Goal: Task Accomplishment & Management: Manage account settings

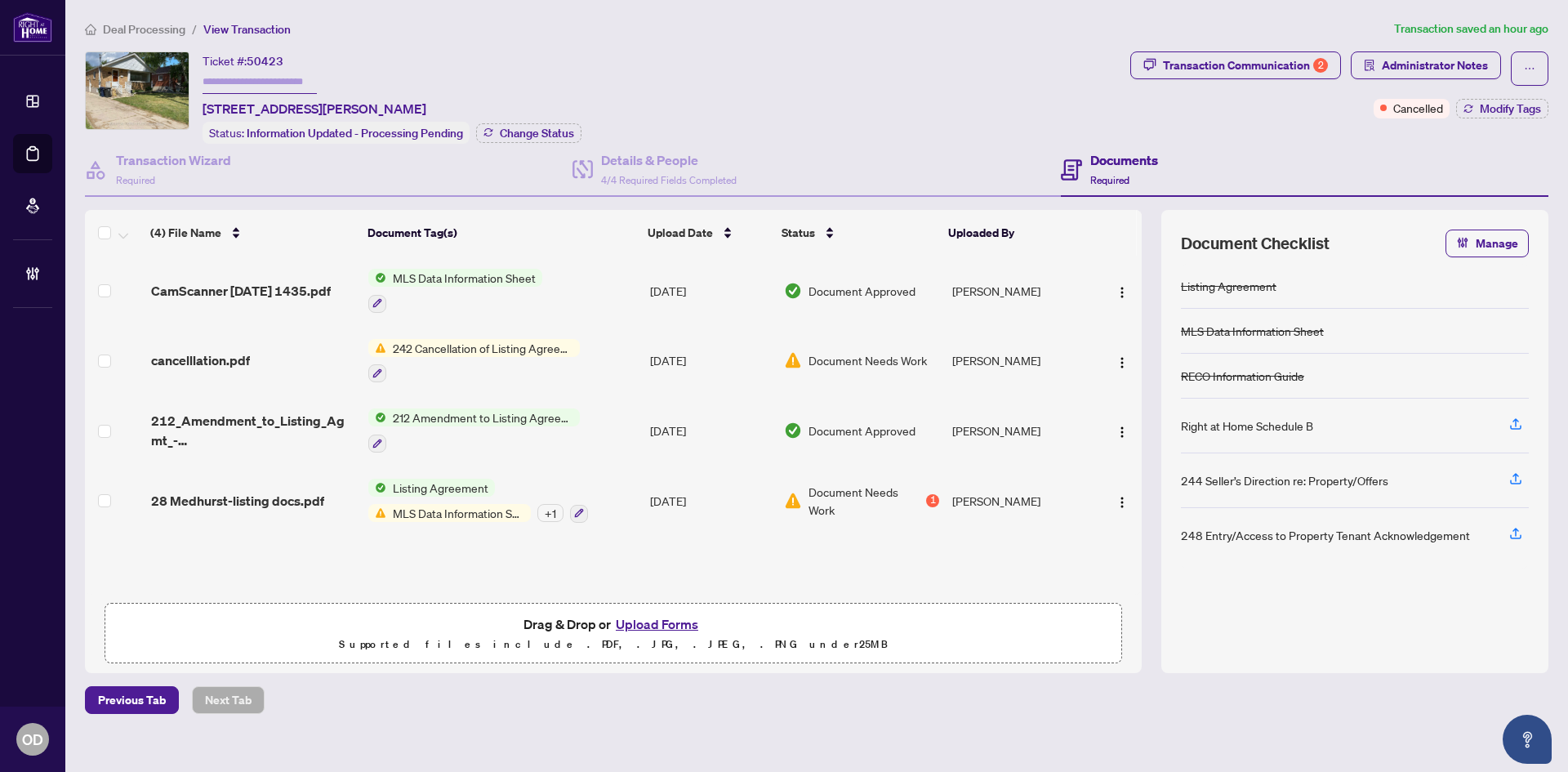
click at [1158, 163] on h4 "Documents" at bounding box center [1124, 160] width 68 height 19
click at [382, 187] on div "Transaction Wizard Required" at bounding box center [329, 170] width 488 height 53
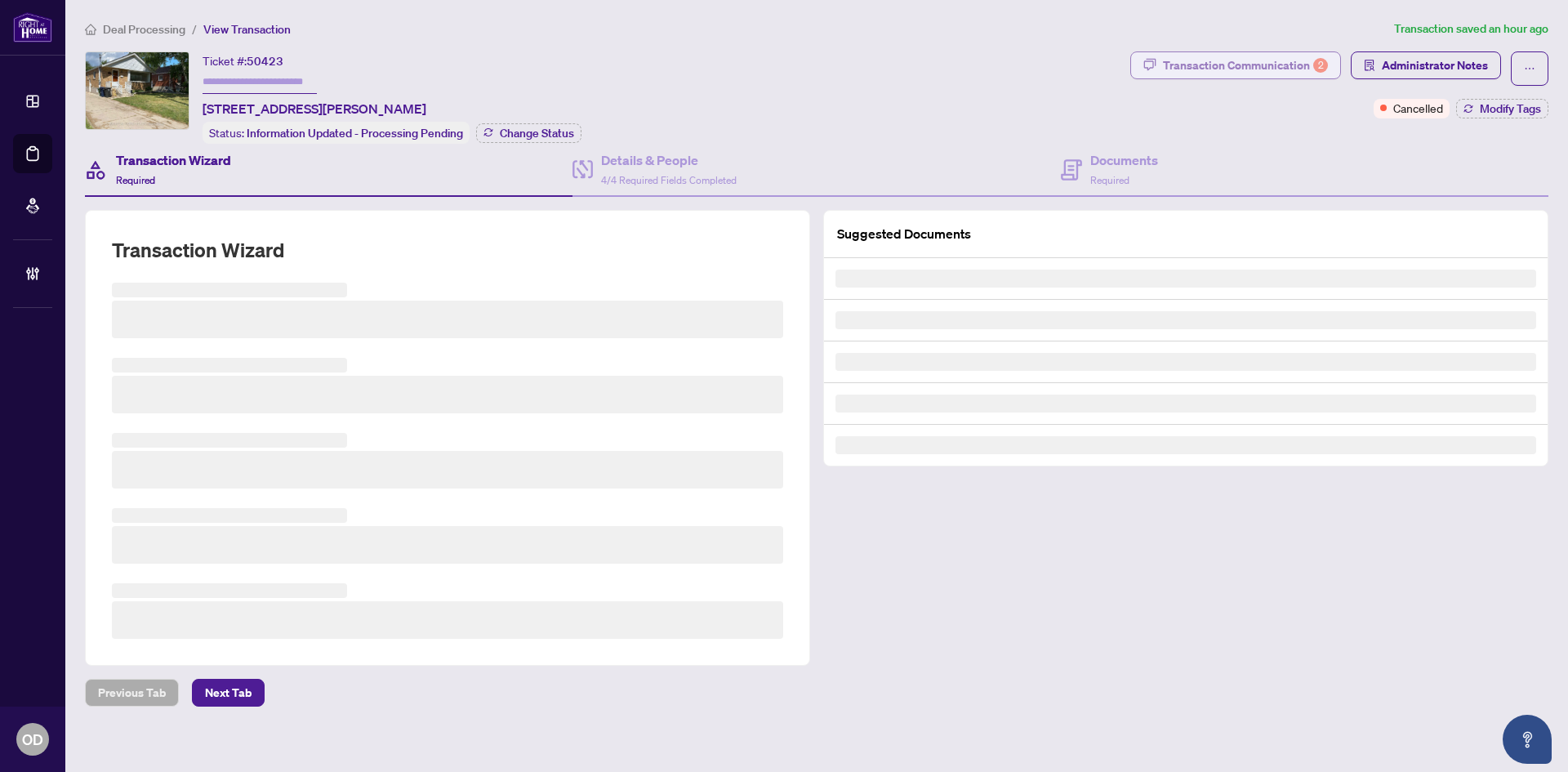
click at [1317, 59] on div "2" at bounding box center [1320, 65] width 15 height 15
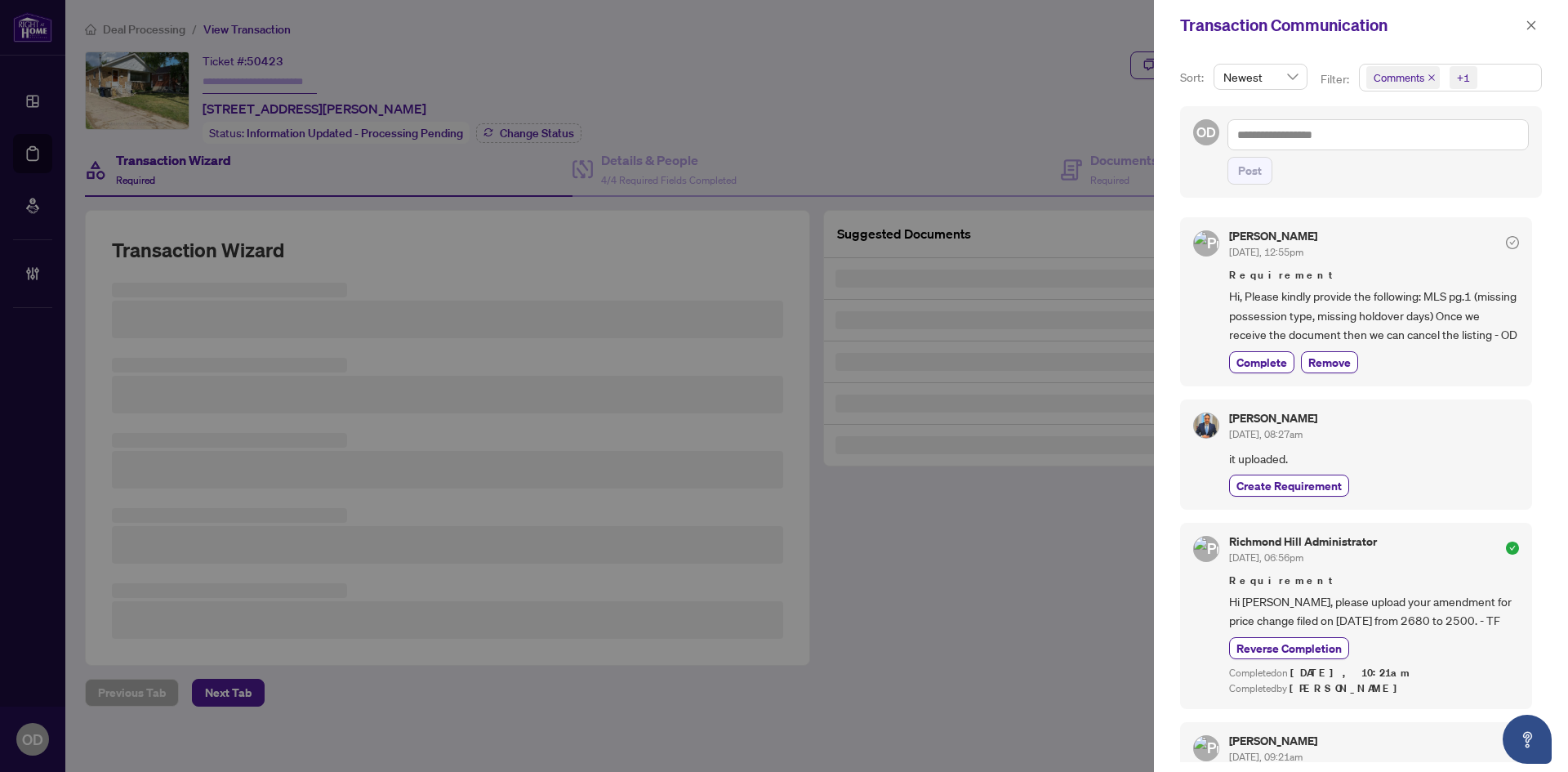
click at [1518, 67] on span "Comments +1" at bounding box center [1450, 77] width 181 height 26
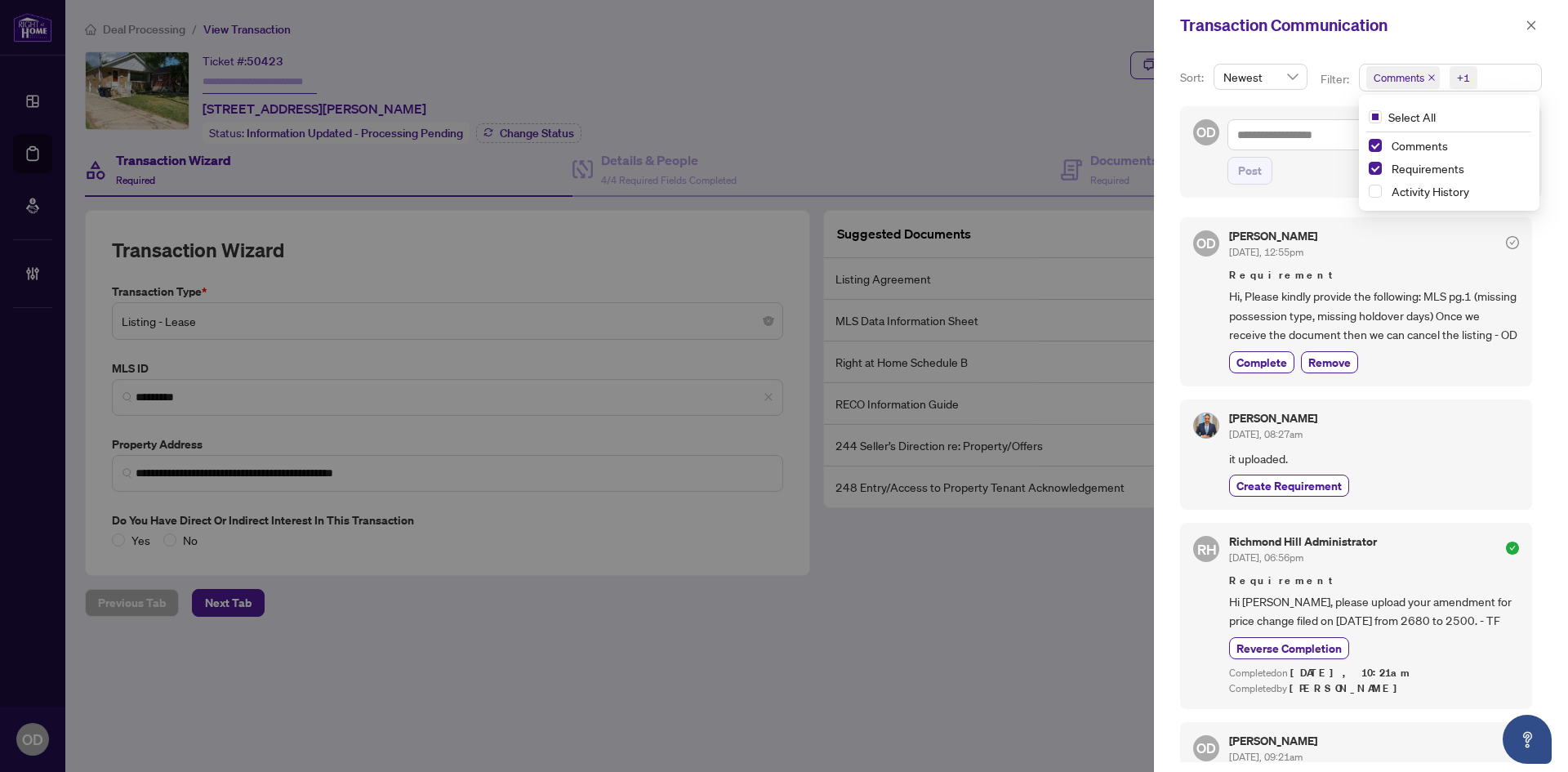
click at [1456, 33] on div "Transaction Communication" at bounding box center [1350, 25] width 340 height 24
click at [1530, 25] on icon "close" at bounding box center [1531, 24] width 9 height 9
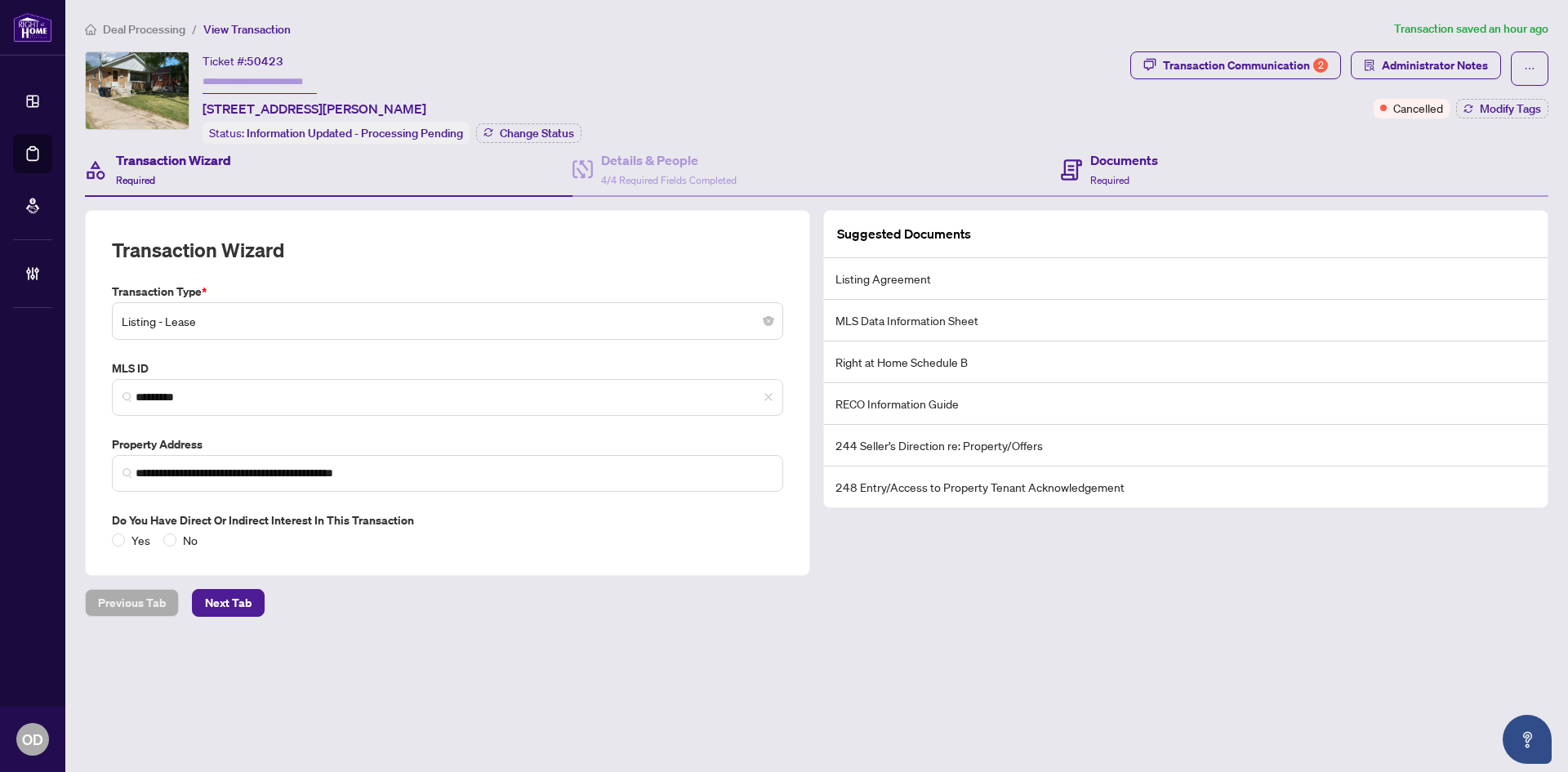
click at [1195, 183] on div "Documents Required" at bounding box center [1304, 170] width 488 height 53
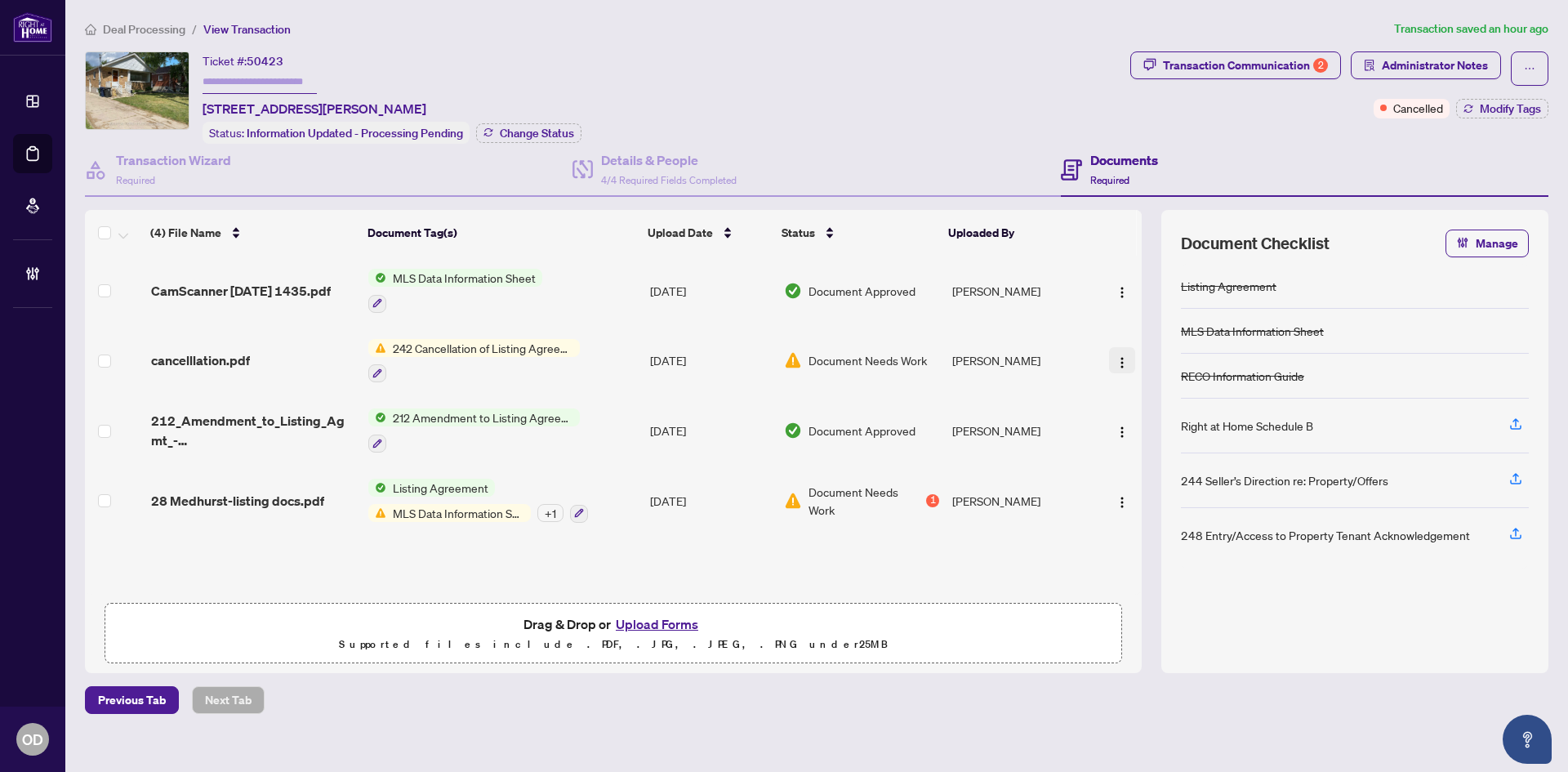
click at [1121, 351] on span "button" at bounding box center [1122, 360] width 13 height 18
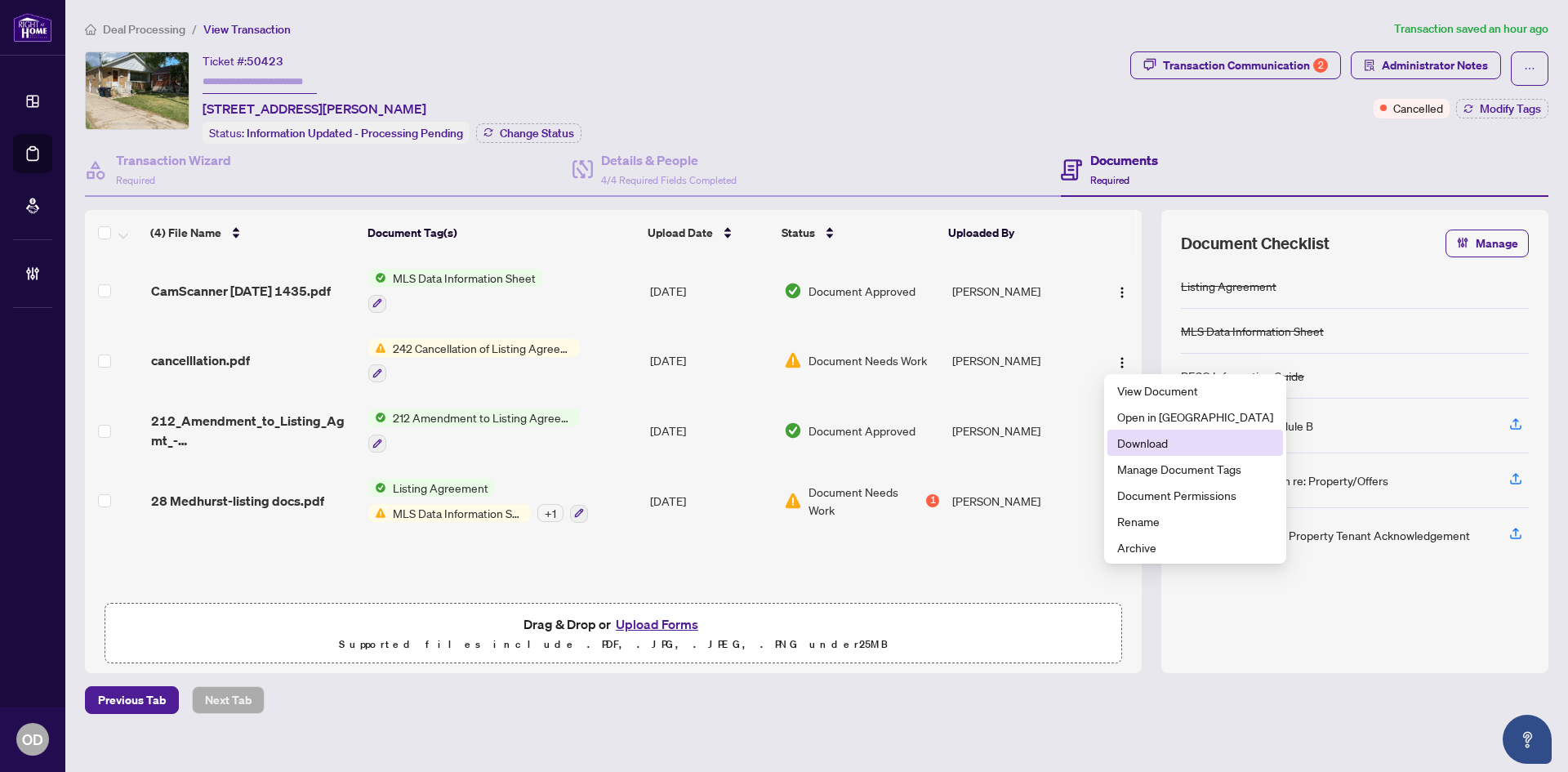
click at [1150, 446] on span "Download" at bounding box center [1195, 442] width 156 height 18
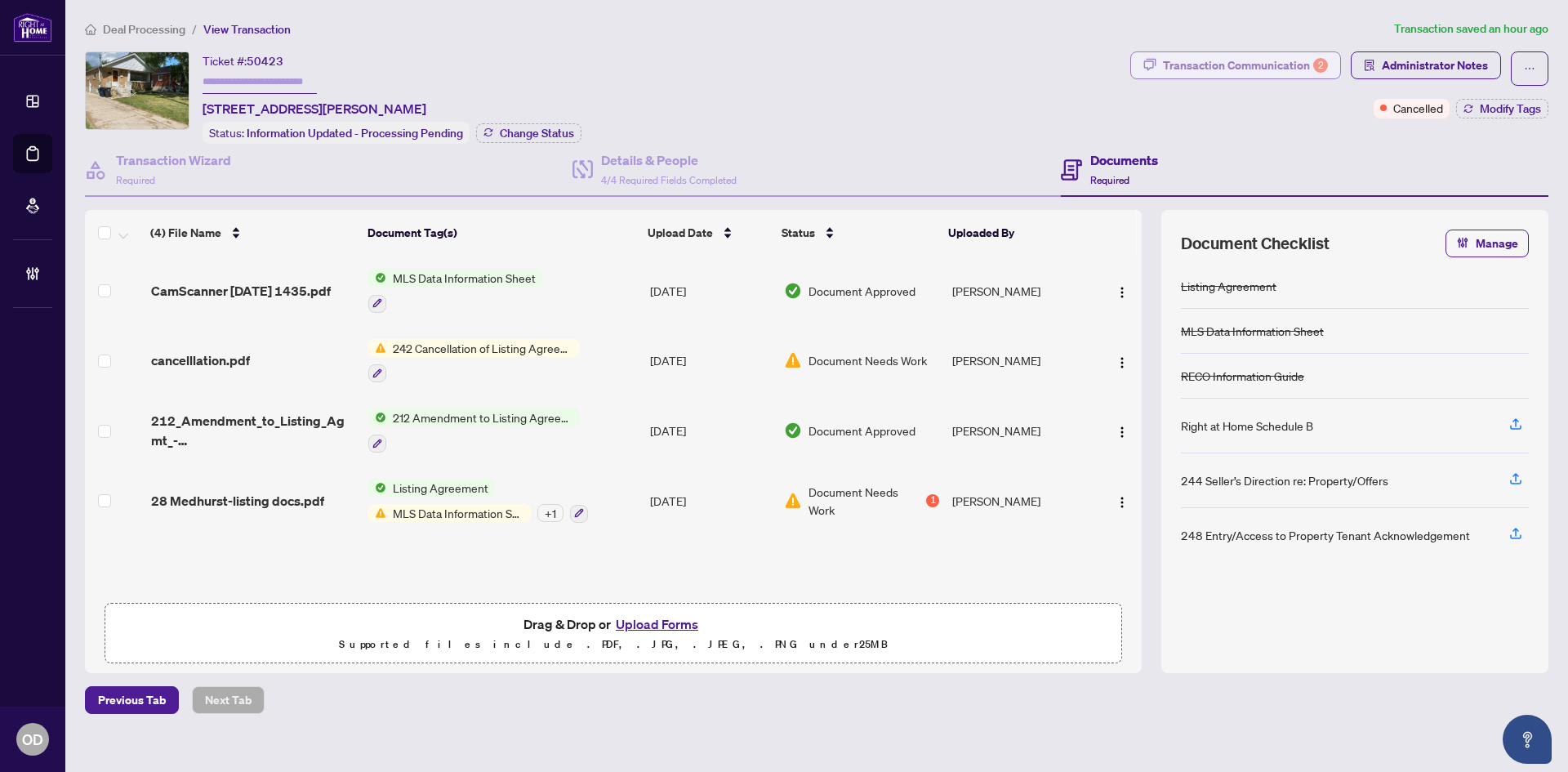
click at [1285, 74] on div "Transaction Communication 2" at bounding box center [1244, 64] width 165 height 26
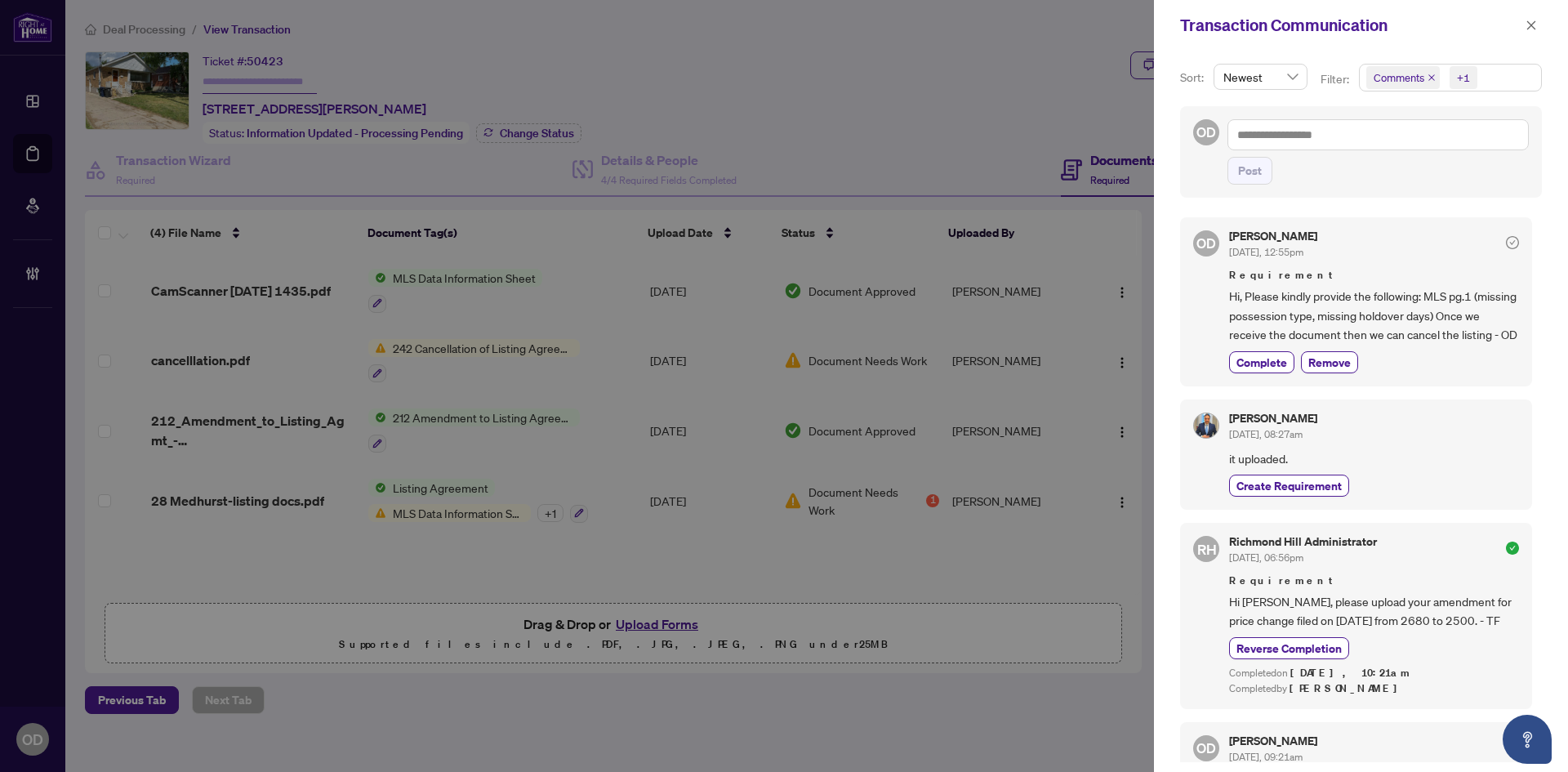
click at [1378, 115] on div "OD Post" at bounding box center [1361, 151] width 362 height 91
drag, startPoint x: 1262, startPoint y: 381, endPoint x: 1272, endPoint y: 351, distance: 31.6
click at [1272, 351] on div "[PERSON_NAME] [DATE], 12:55pm Requirement Hi, Please kindly provide the followi…" at bounding box center [1374, 301] width 290 height 142
click at [1255, 371] on span "Complete" at bounding box center [1261, 362] width 51 height 18
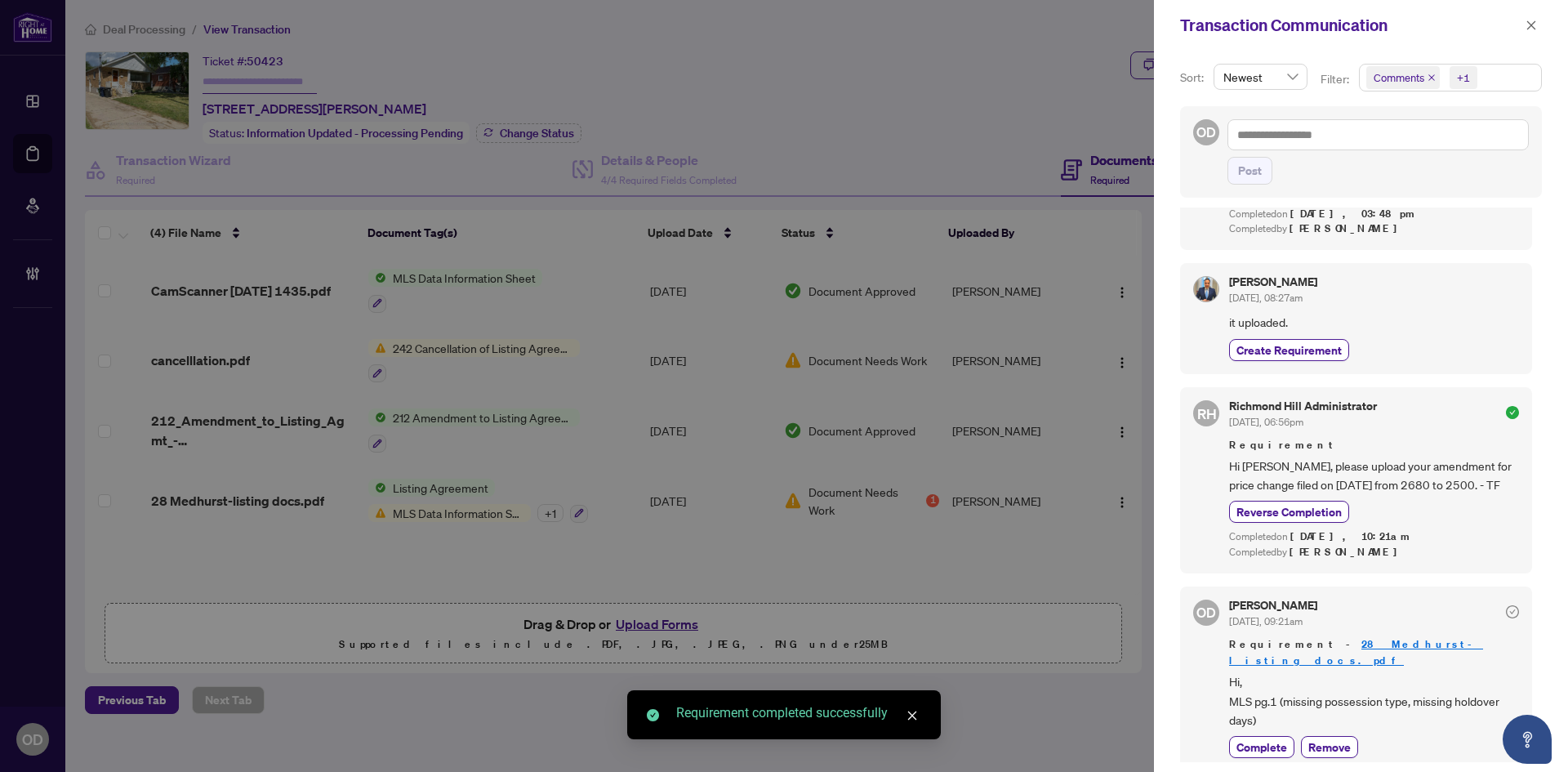
scroll to position [185, 0]
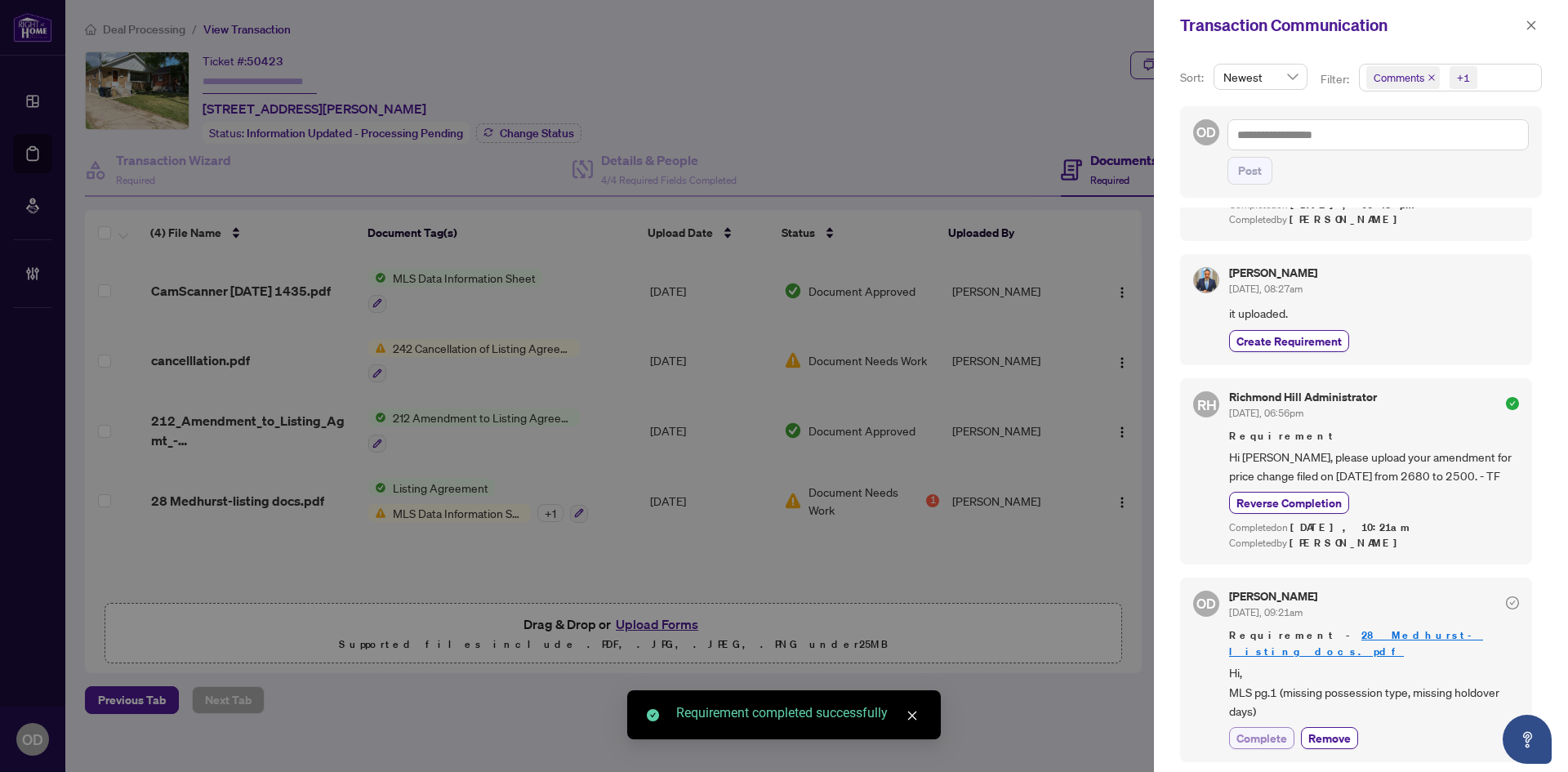
click at [1257, 734] on span "Complete" at bounding box center [1261, 738] width 51 height 18
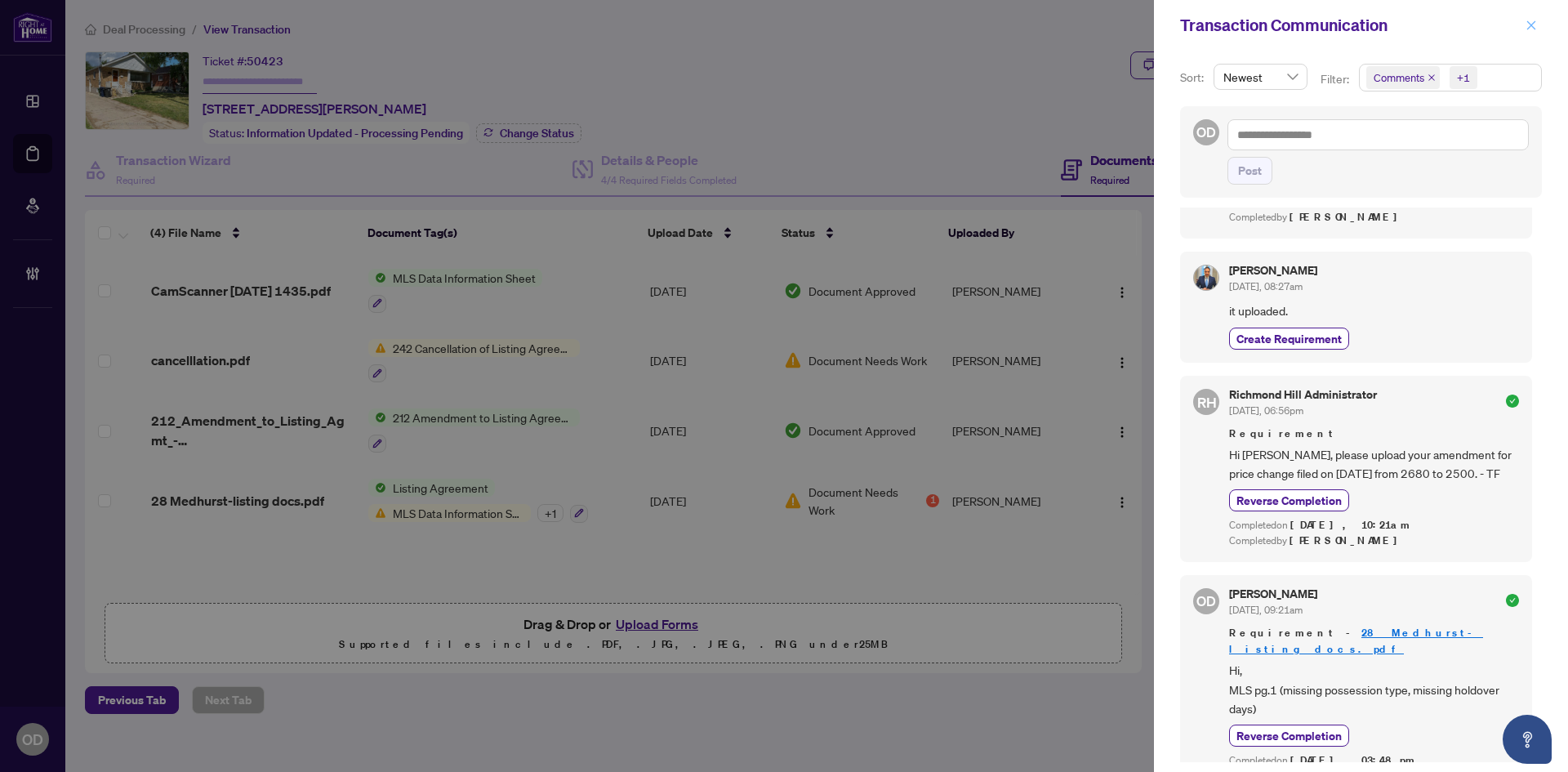
click at [1540, 20] on button "button" at bounding box center [1530, 25] width 21 height 19
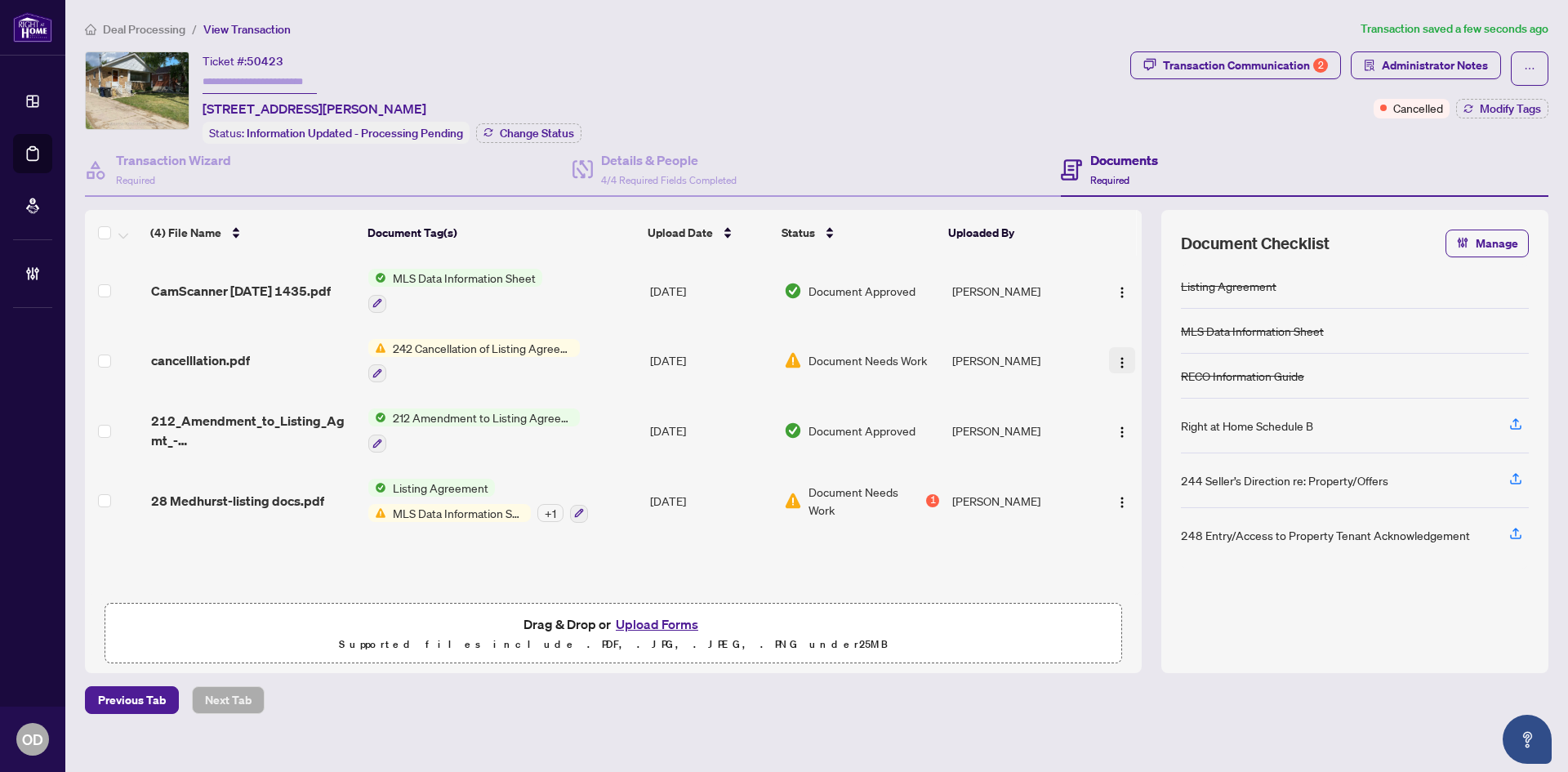
click at [1109, 358] on button "button" at bounding box center [1121, 360] width 26 height 26
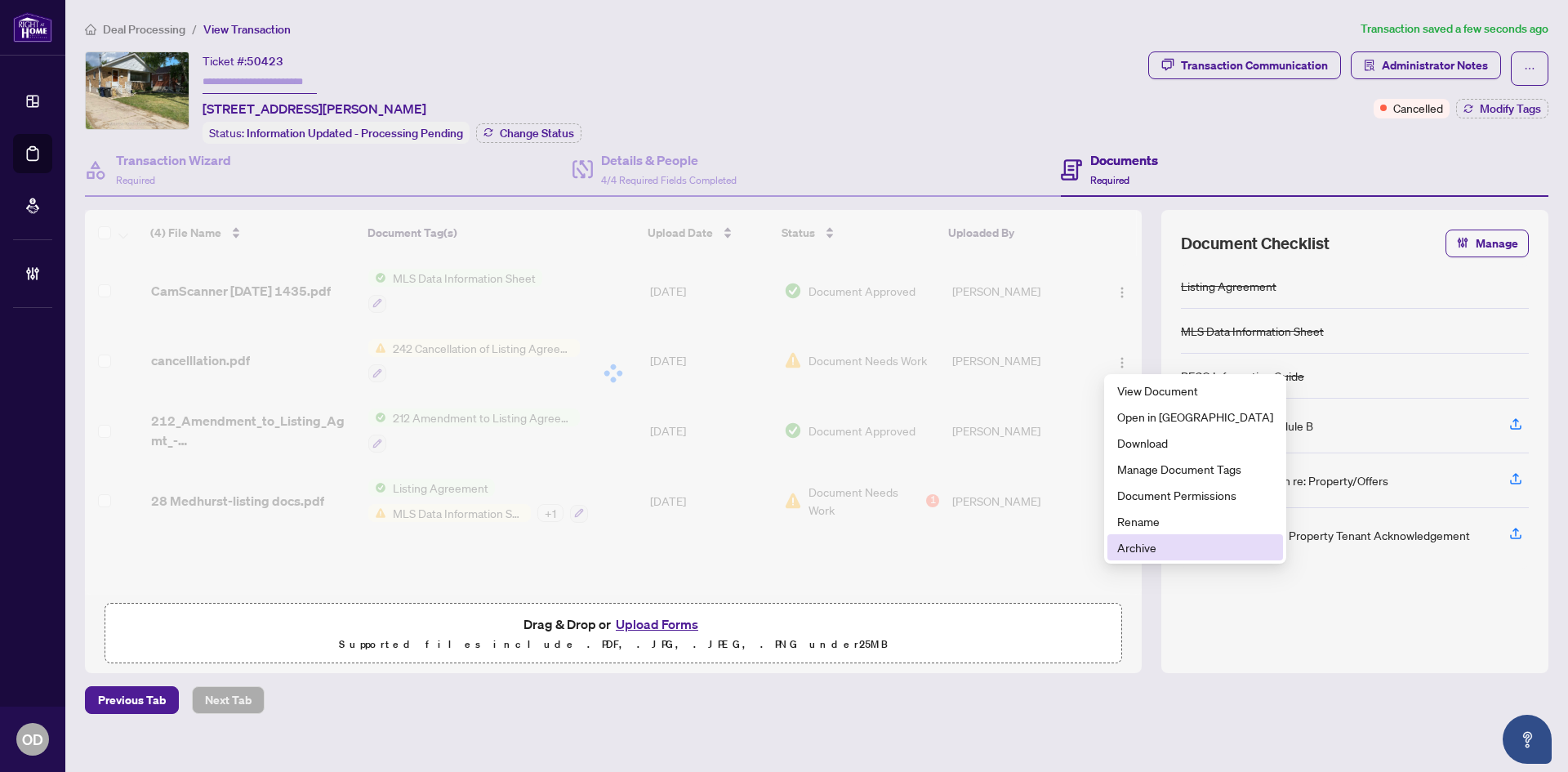
click at [1116, 548] on li "Archive" at bounding box center [1195, 547] width 176 height 26
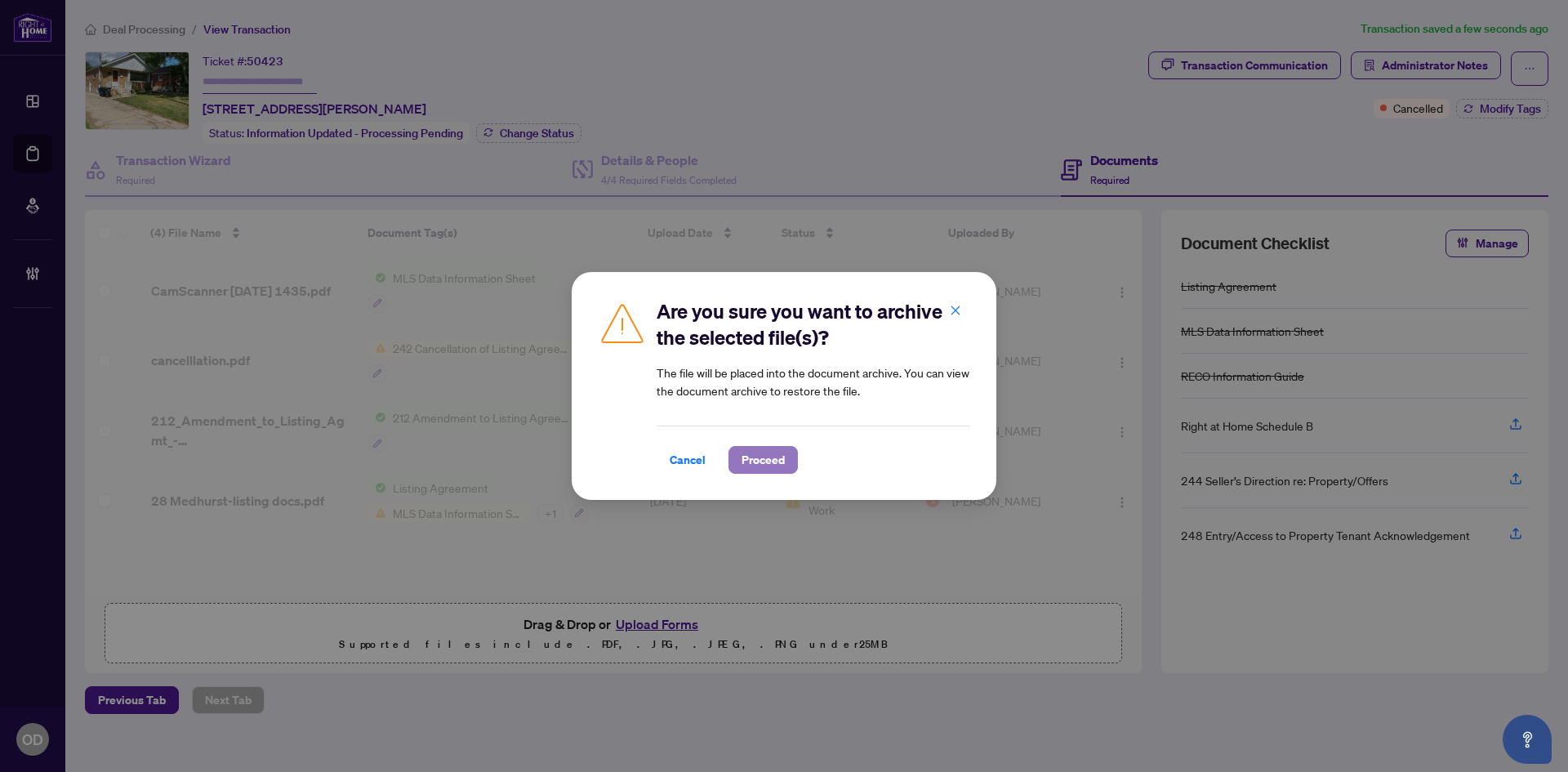
click at [758, 461] on span "Proceed" at bounding box center [764, 459] width 43 height 26
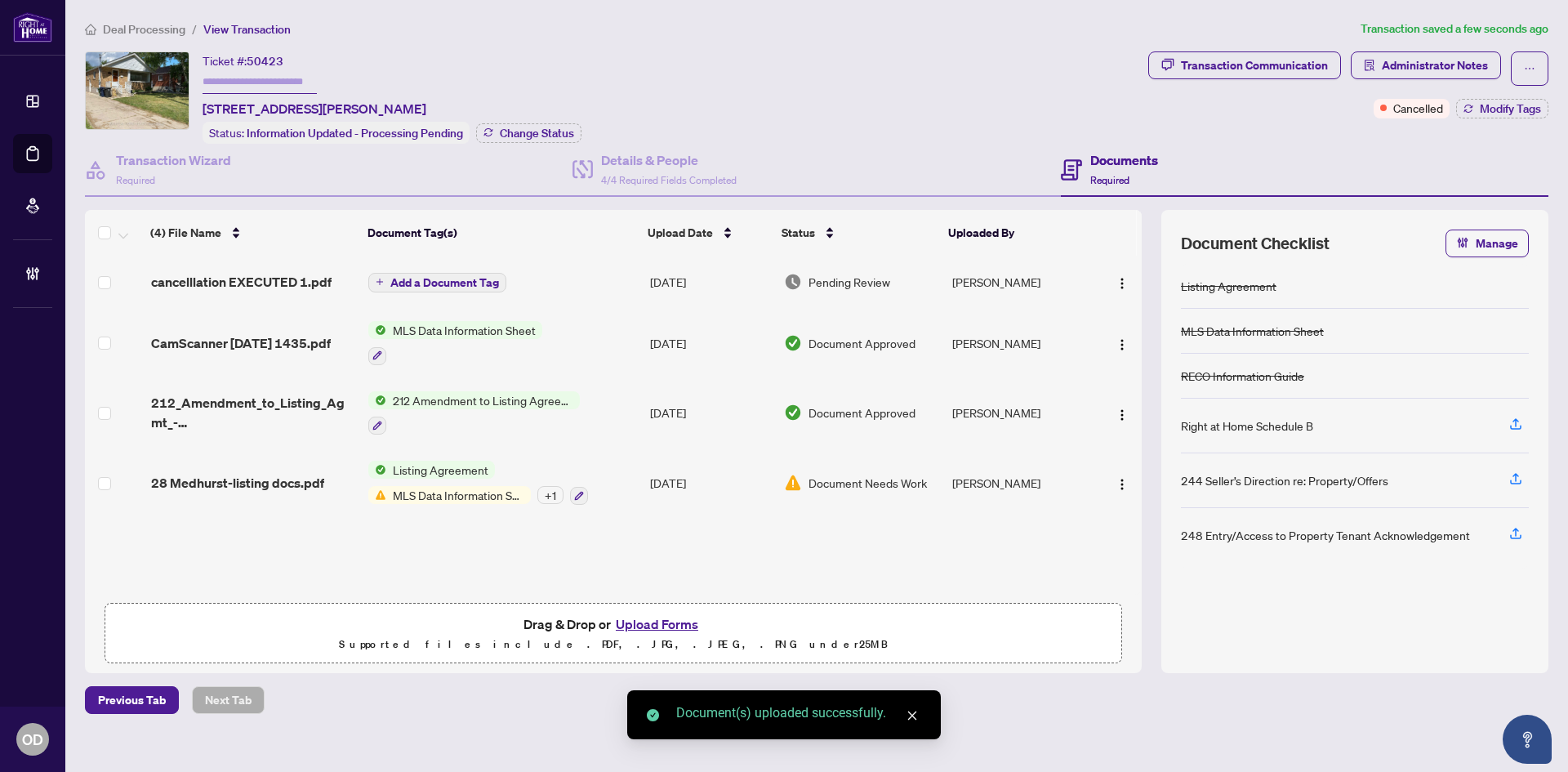
click at [593, 282] on td "Add a Document Tag" at bounding box center [503, 282] width 282 height 52
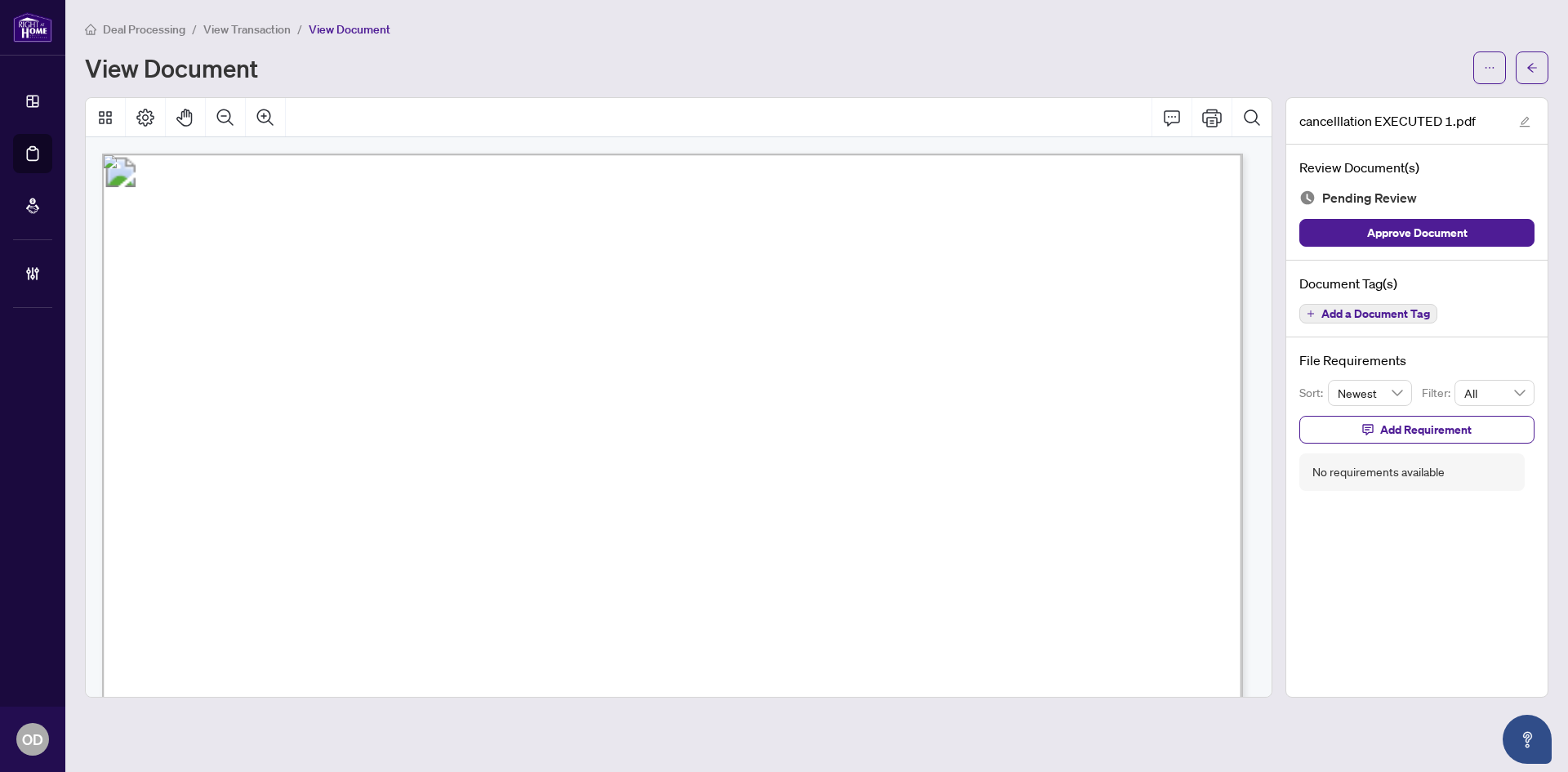
click at [1356, 312] on span "Add a Document Tag" at bounding box center [1376, 314] width 109 height 12
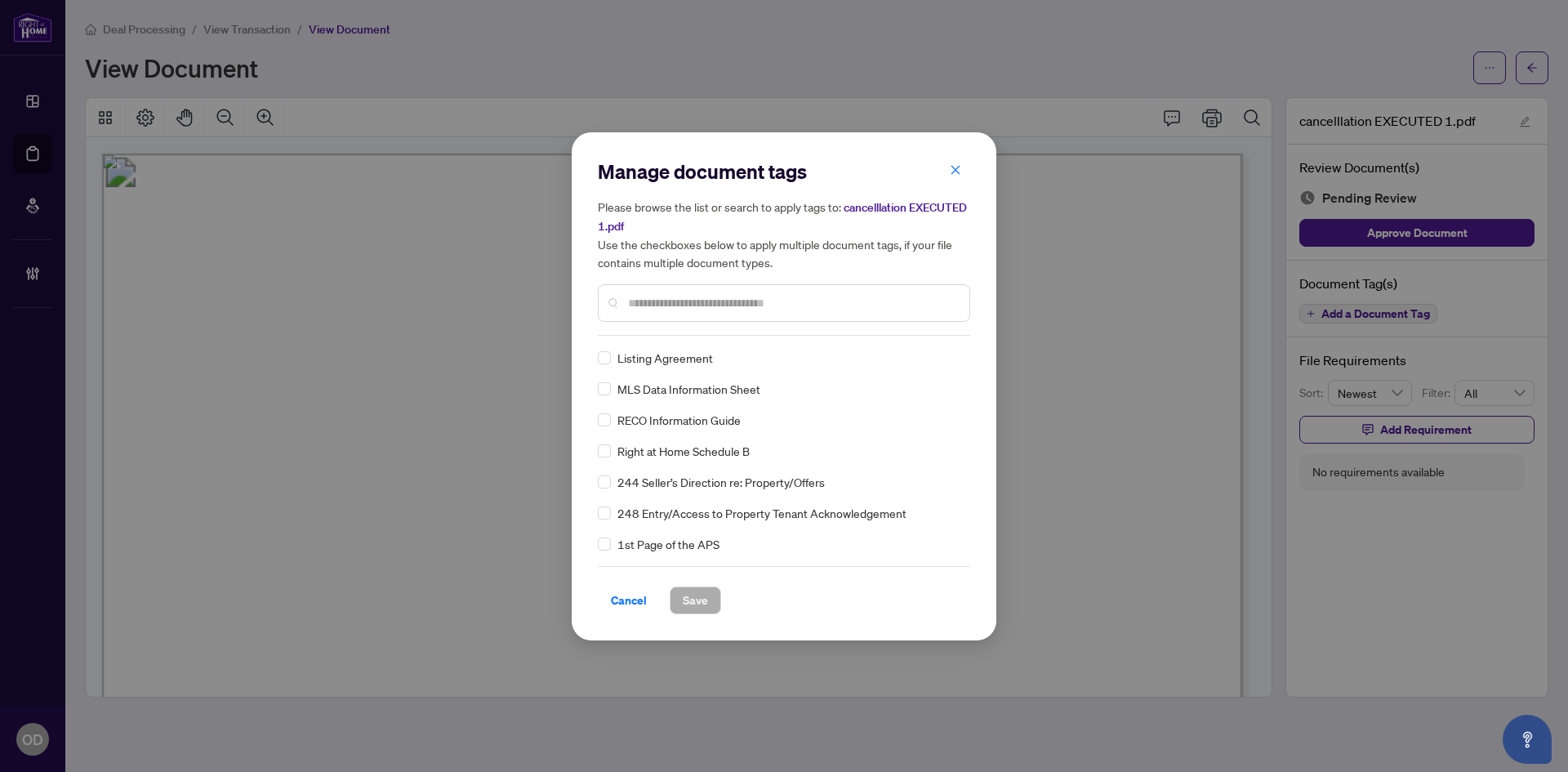
click at [763, 303] on input "text" at bounding box center [792, 303] width 329 height 18
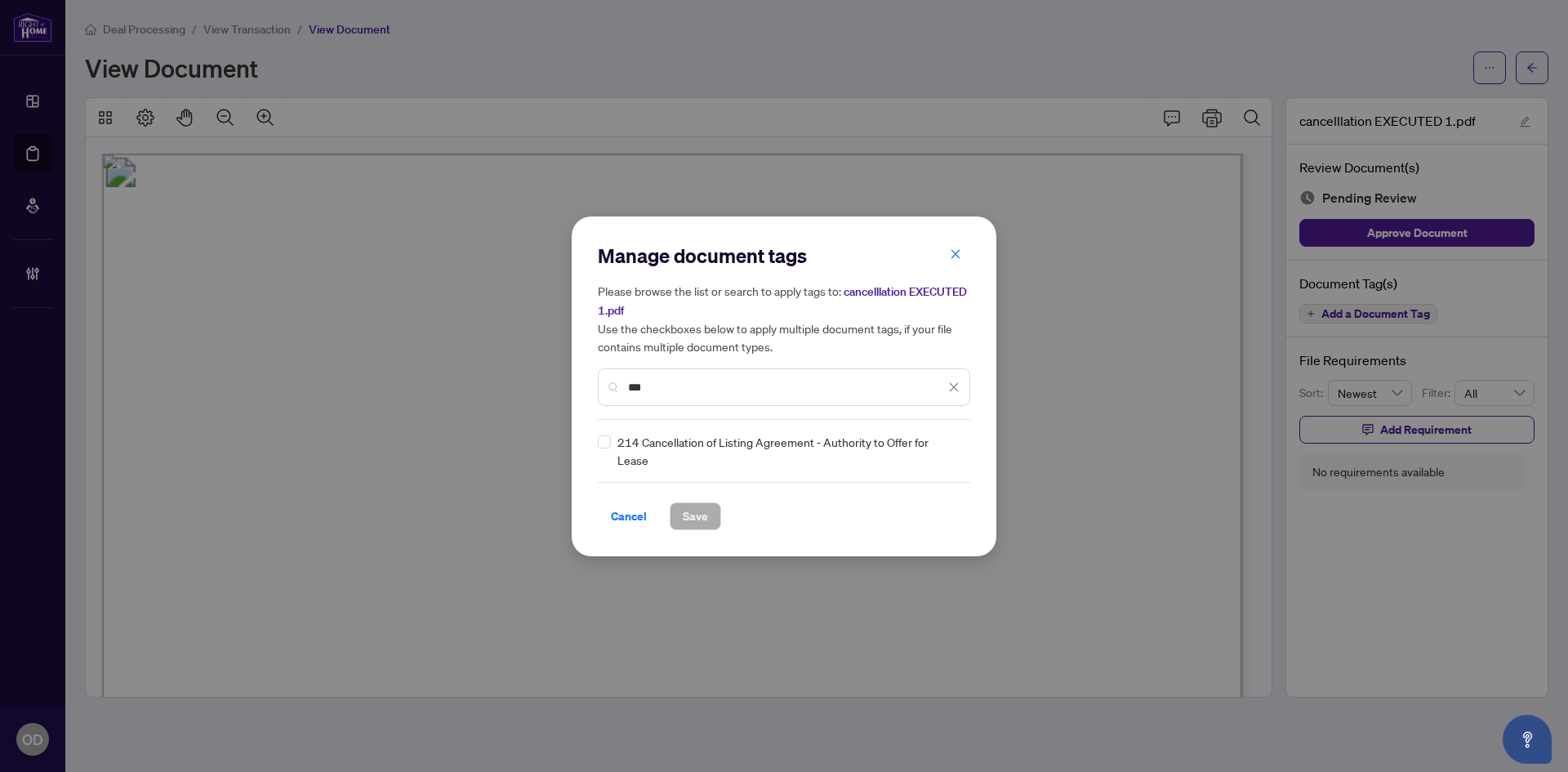
type input "***"
click at [950, 454] on div at bounding box center [943, 451] width 31 height 17
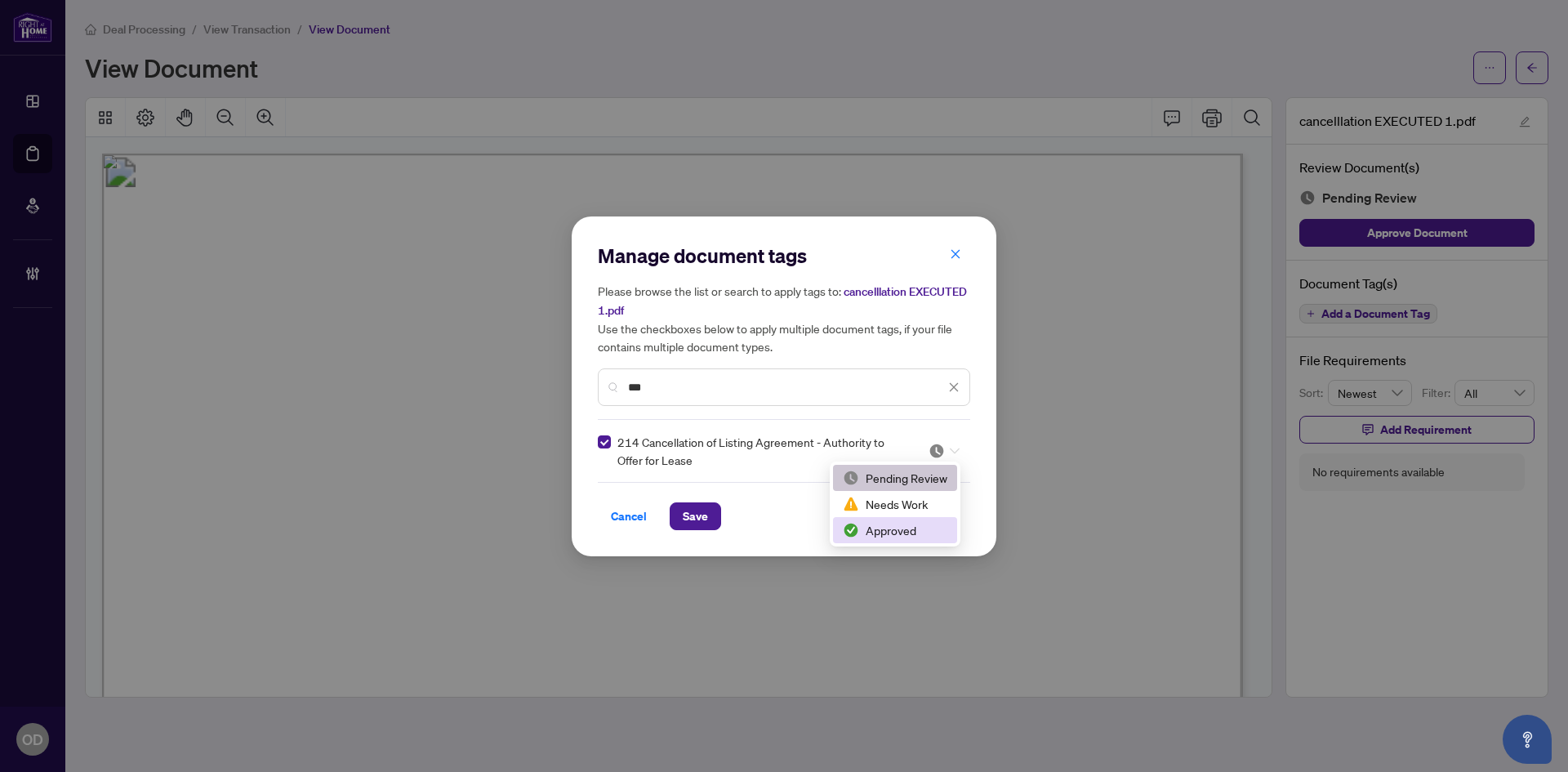
drag, startPoint x: 933, startPoint y: 531, endPoint x: 856, endPoint y: 536, distance: 77.2
click at [931, 531] on div "Approved" at bounding box center [895, 529] width 105 height 18
click at [687, 519] on span "Save" at bounding box center [695, 515] width 25 height 26
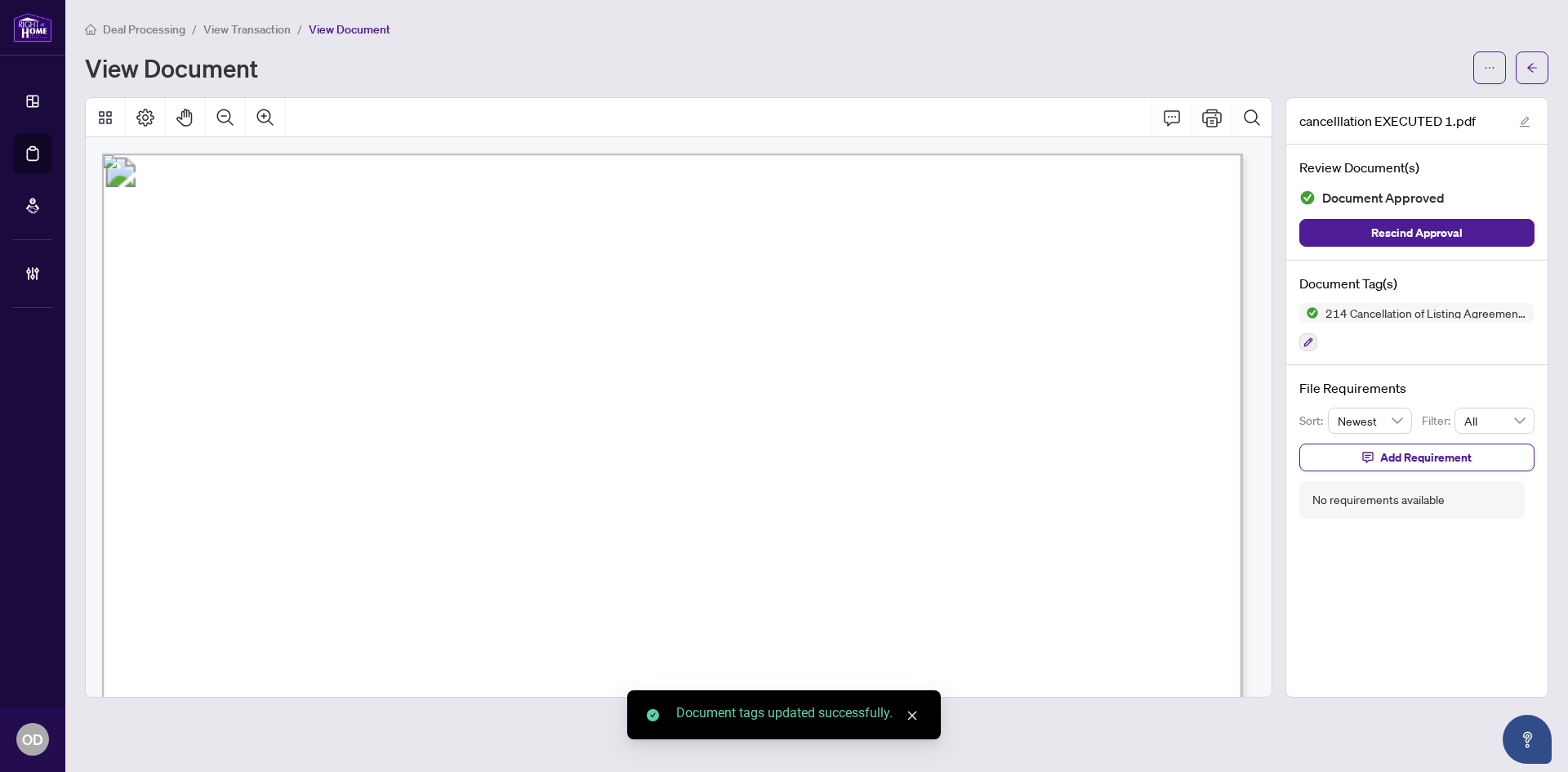
click at [1536, 81] on button "button" at bounding box center [1531, 68] width 33 height 33
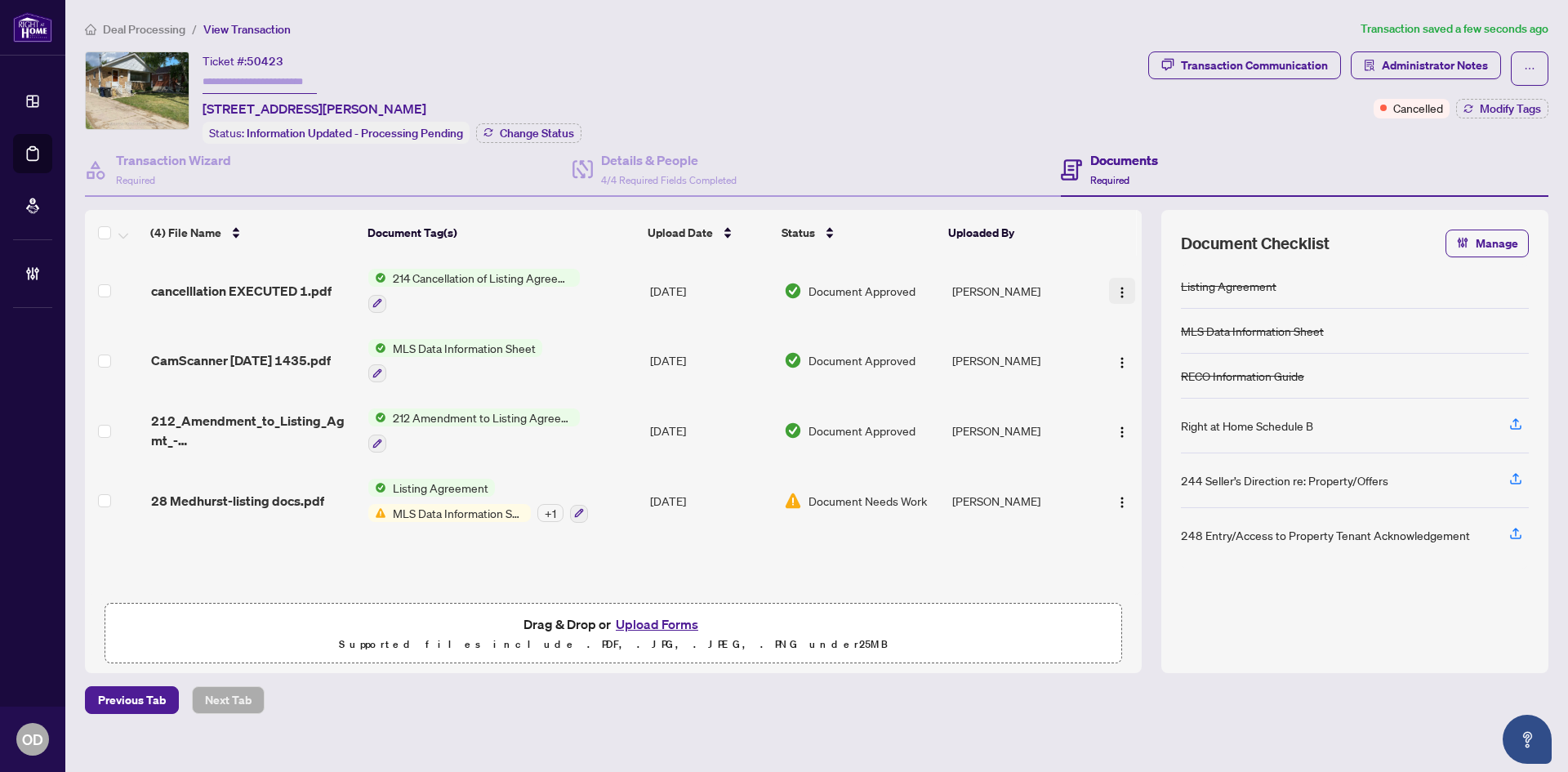
click at [1116, 294] on img "button" at bounding box center [1122, 293] width 13 height 13
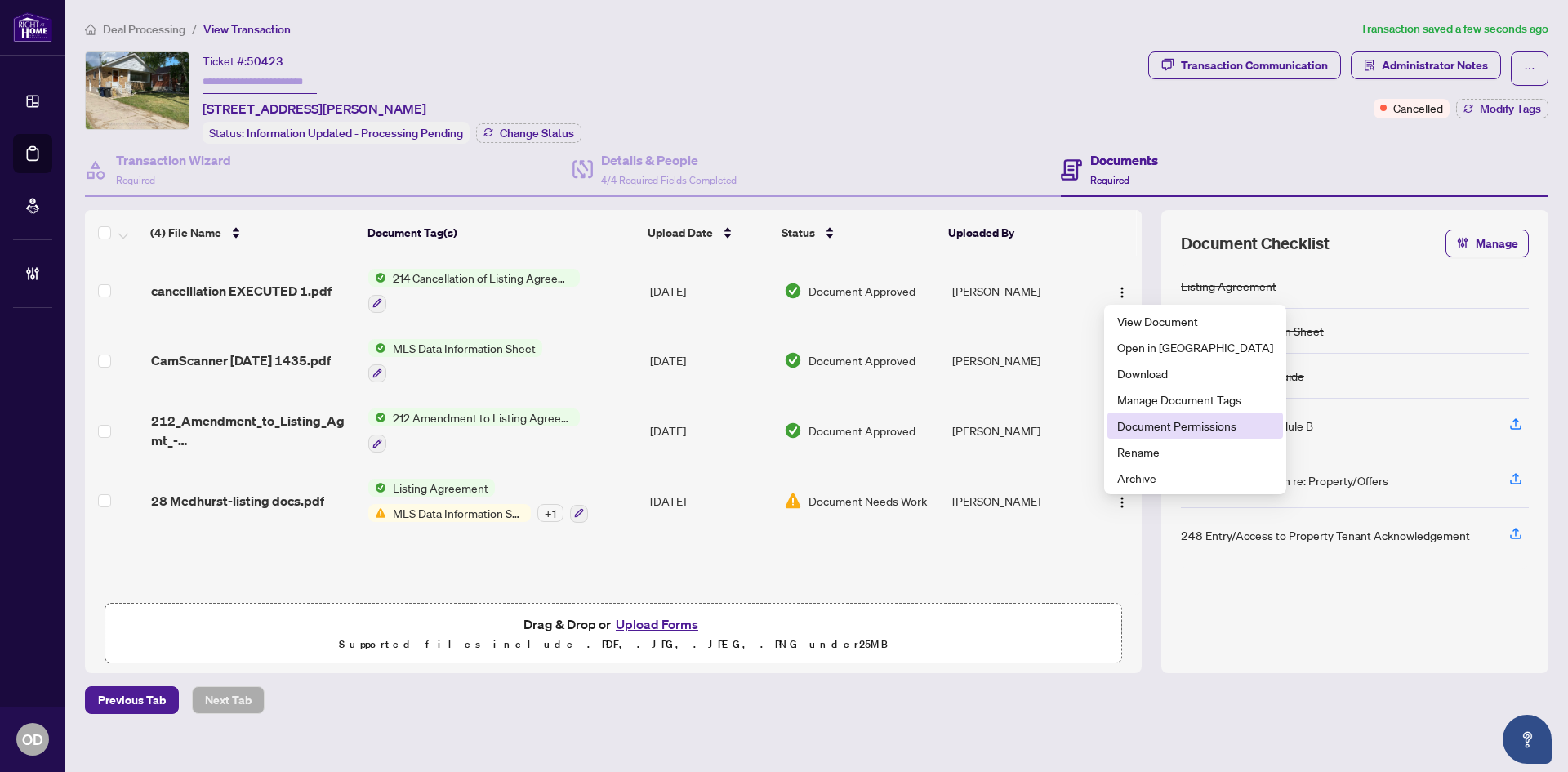
click at [1187, 422] on span "Document Permissions" at bounding box center [1195, 425] width 156 height 18
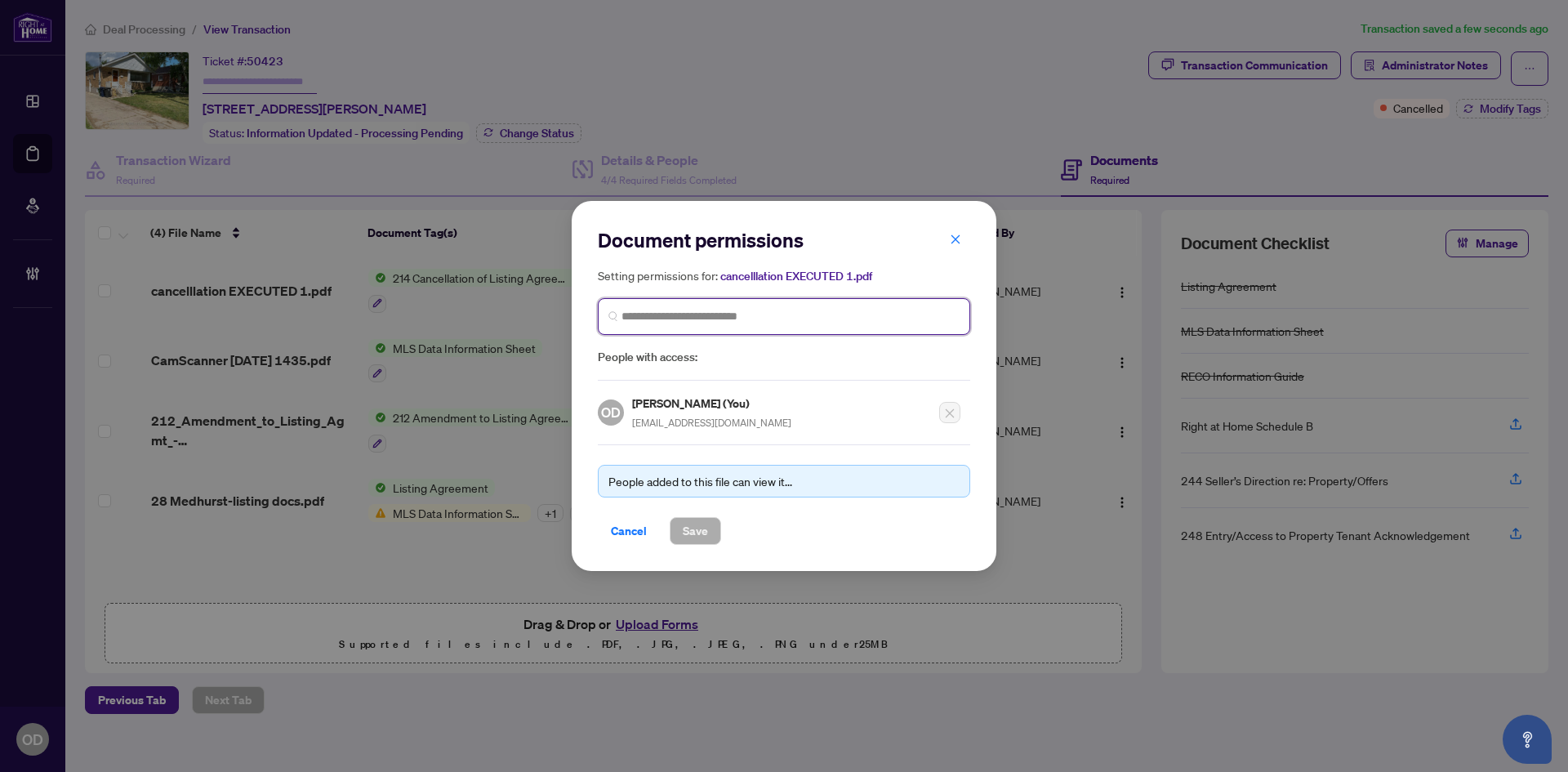
click at [754, 311] on input "search" at bounding box center [790, 316] width 338 height 18
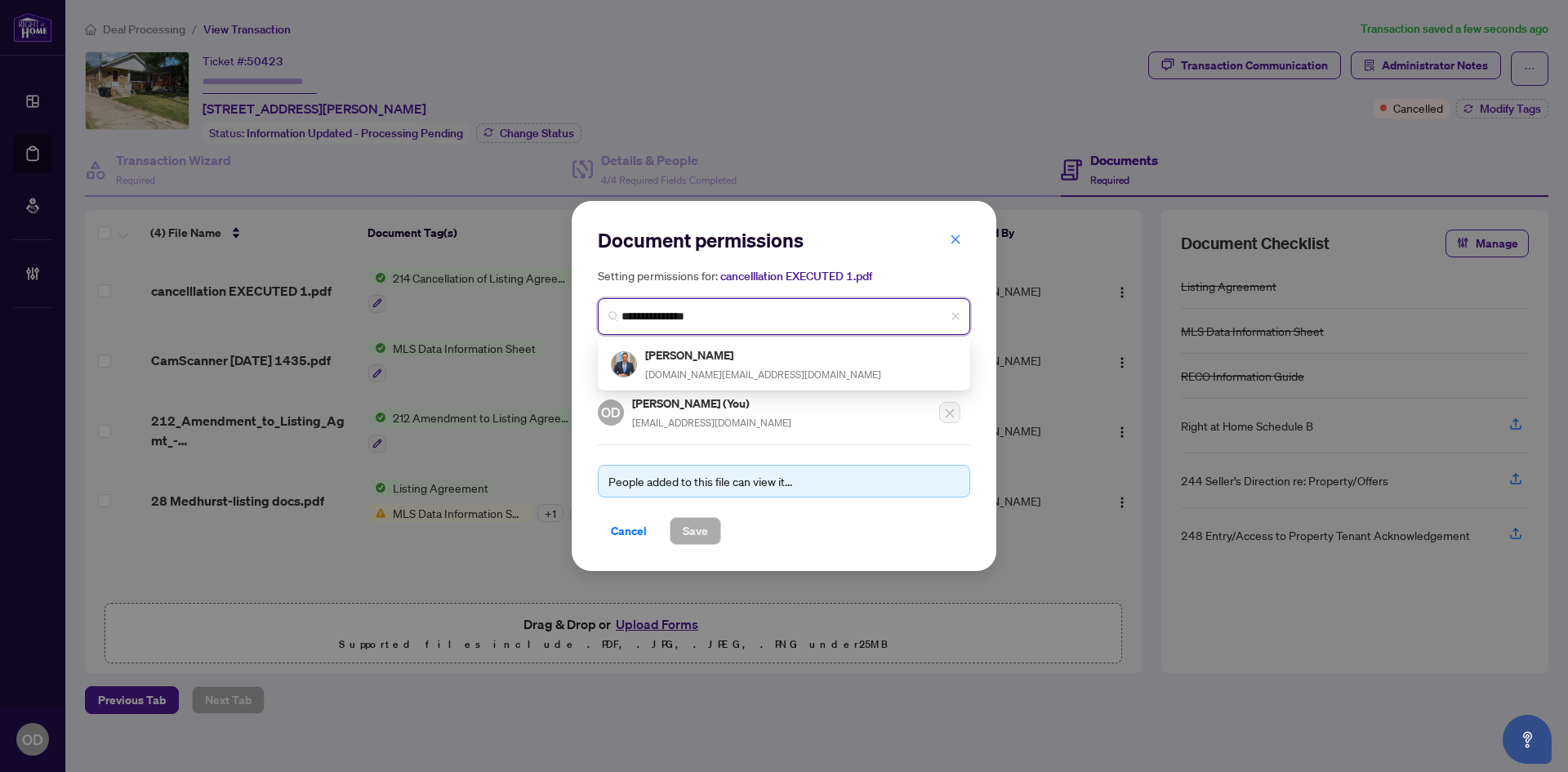
type input "**********"
drag, startPoint x: 754, startPoint y: 337, endPoint x: 754, endPoint y: 357, distance: 20.0
click at [754, 342] on div "248 [PERSON_NAME] [DOMAIN_NAME][EMAIL_ADDRESS][DOMAIN_NAME]" at bounding box center [784, 364] width 372 height 52
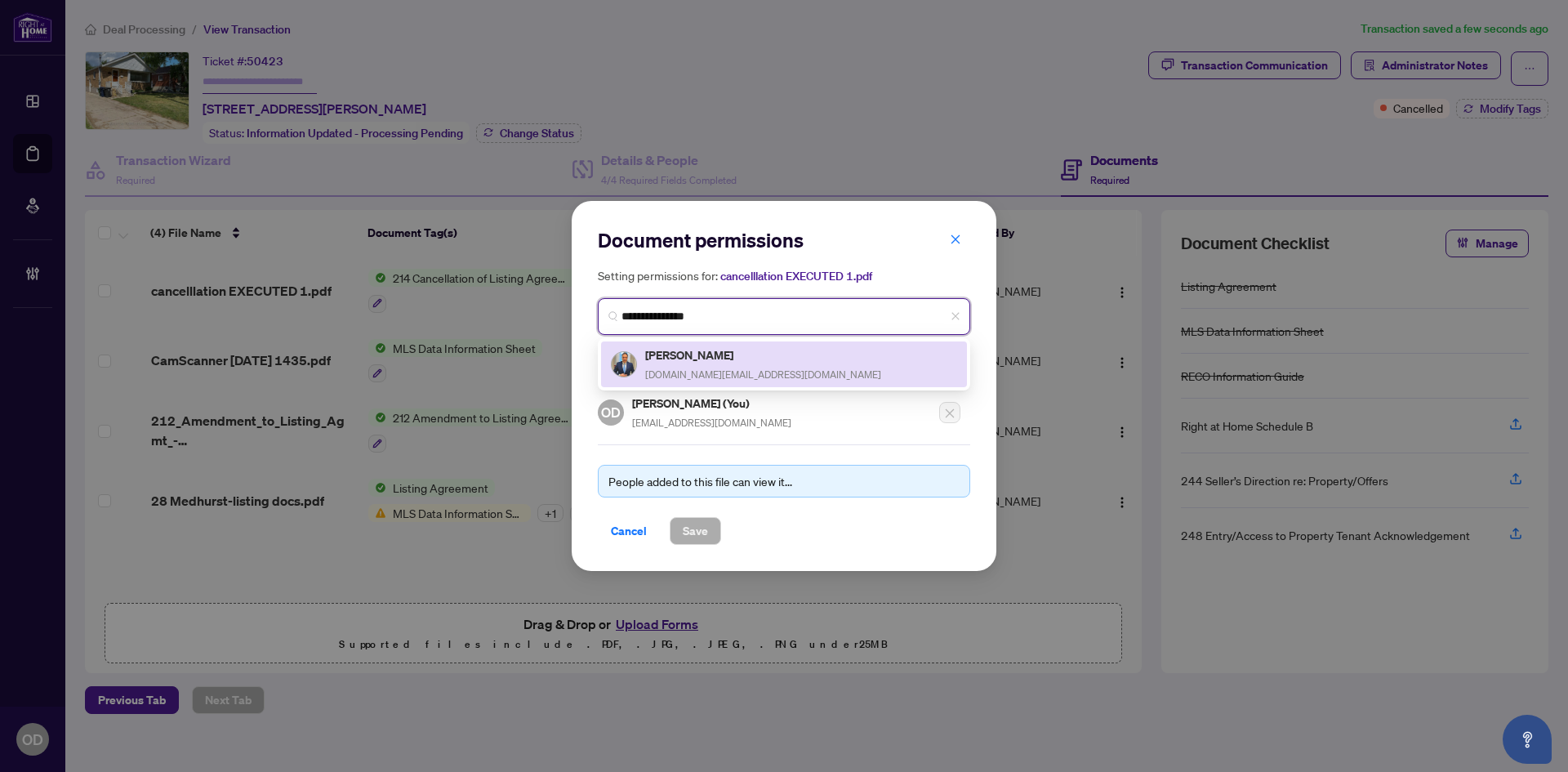
click at [754, 358] on h5 "[PERSON_NAME]" at bounding box center [763, 355] width 236 height 18
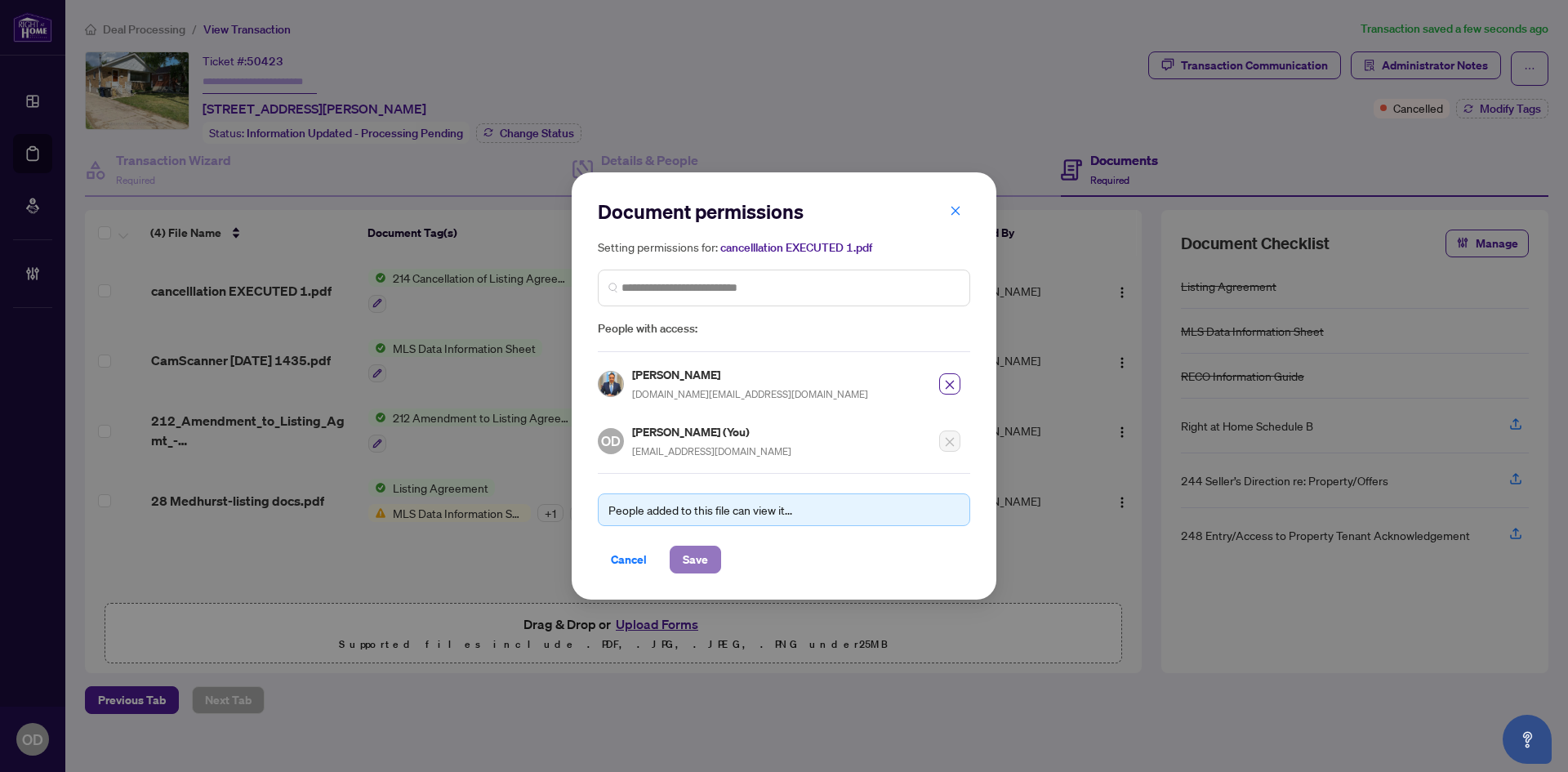
click at [697, 551] on span "Save" at bounding box center [695, 559] width 25 height 26
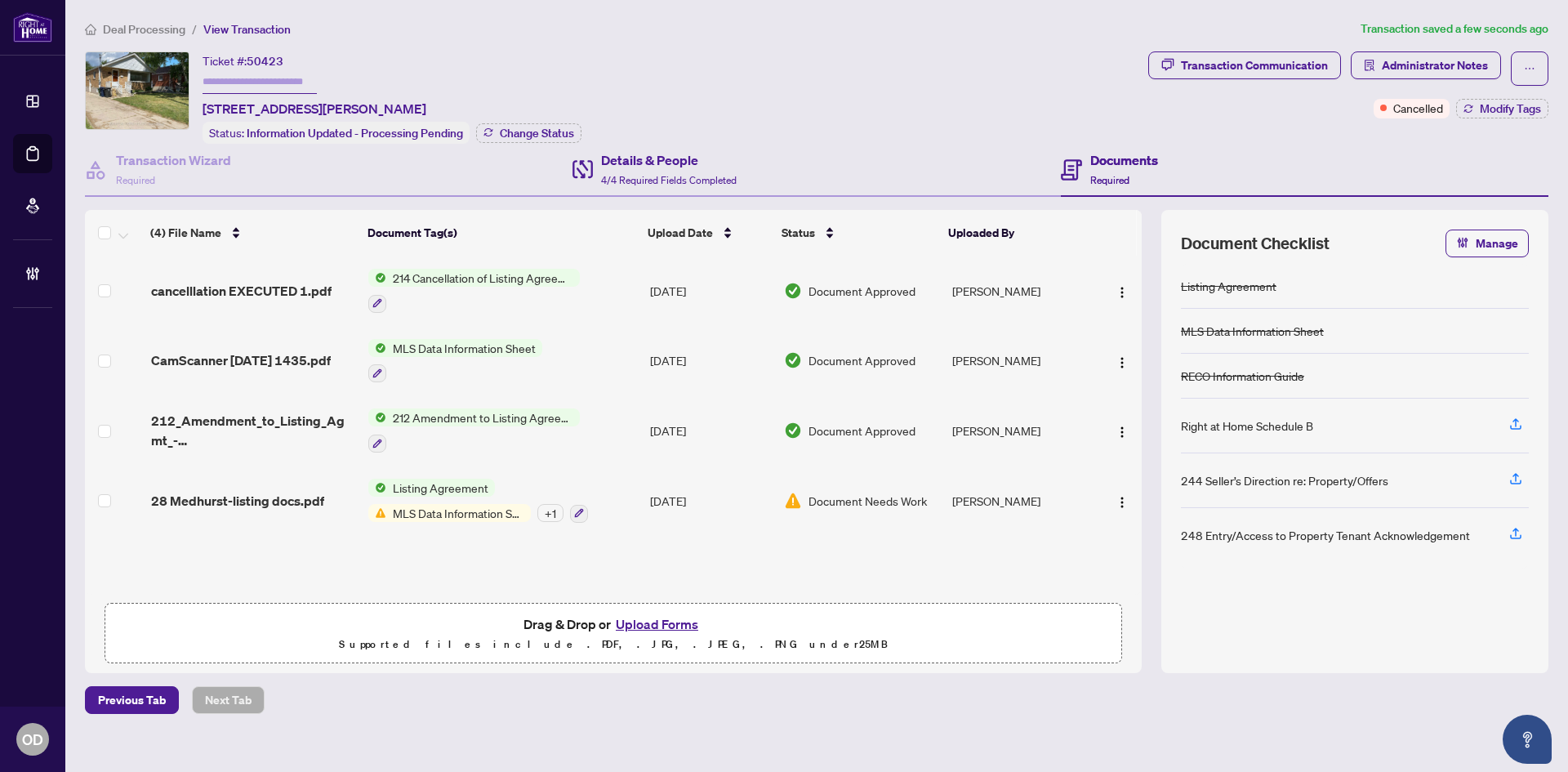
click at [1023, 191] on div "Details & People 4/4 Required Fields Completed" at bounding box center [815, 170] width 488 height 53
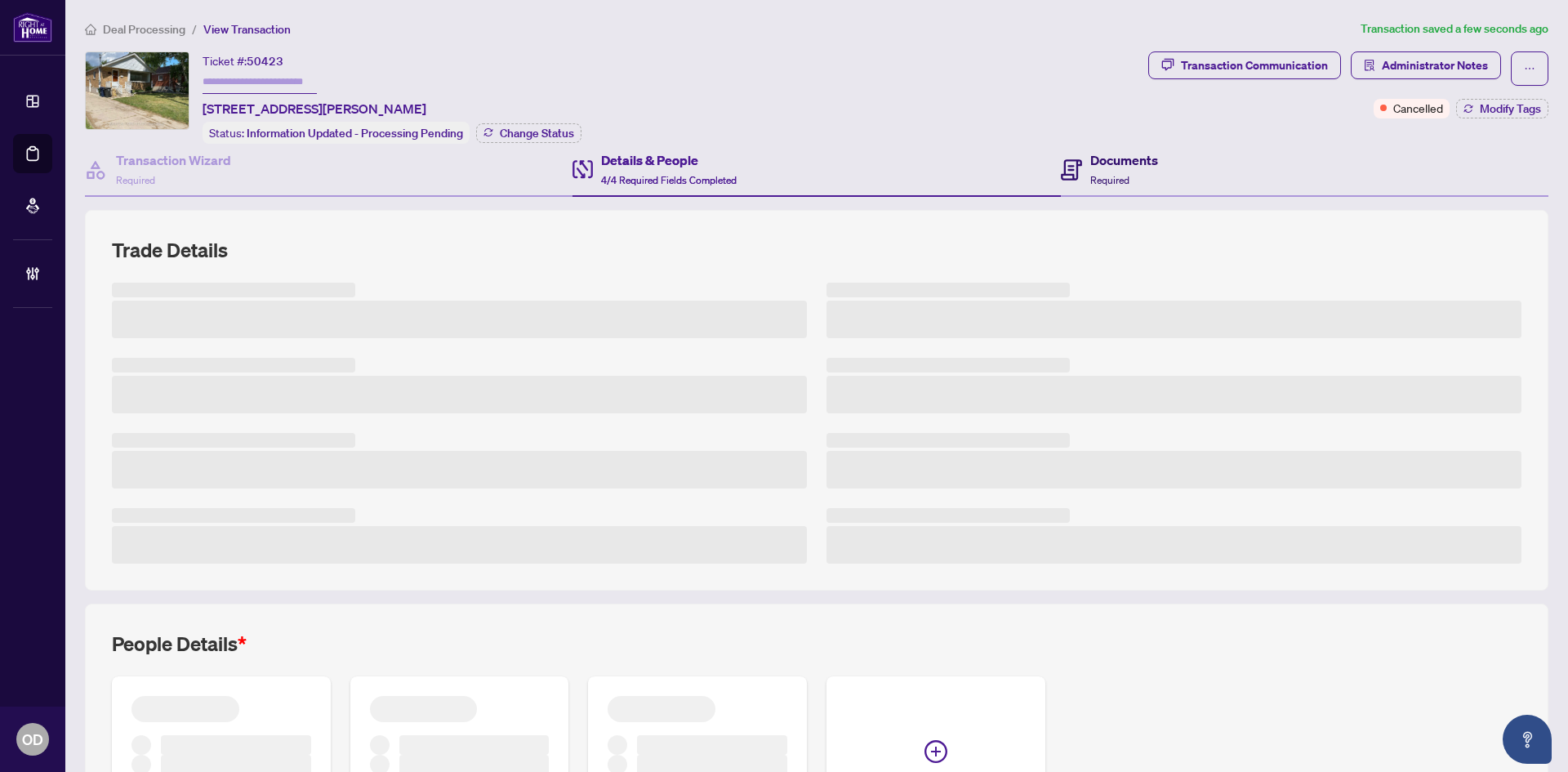
click at [1090, 176] on span "Required" at bounding box center [1110, 180] width 39 height 13
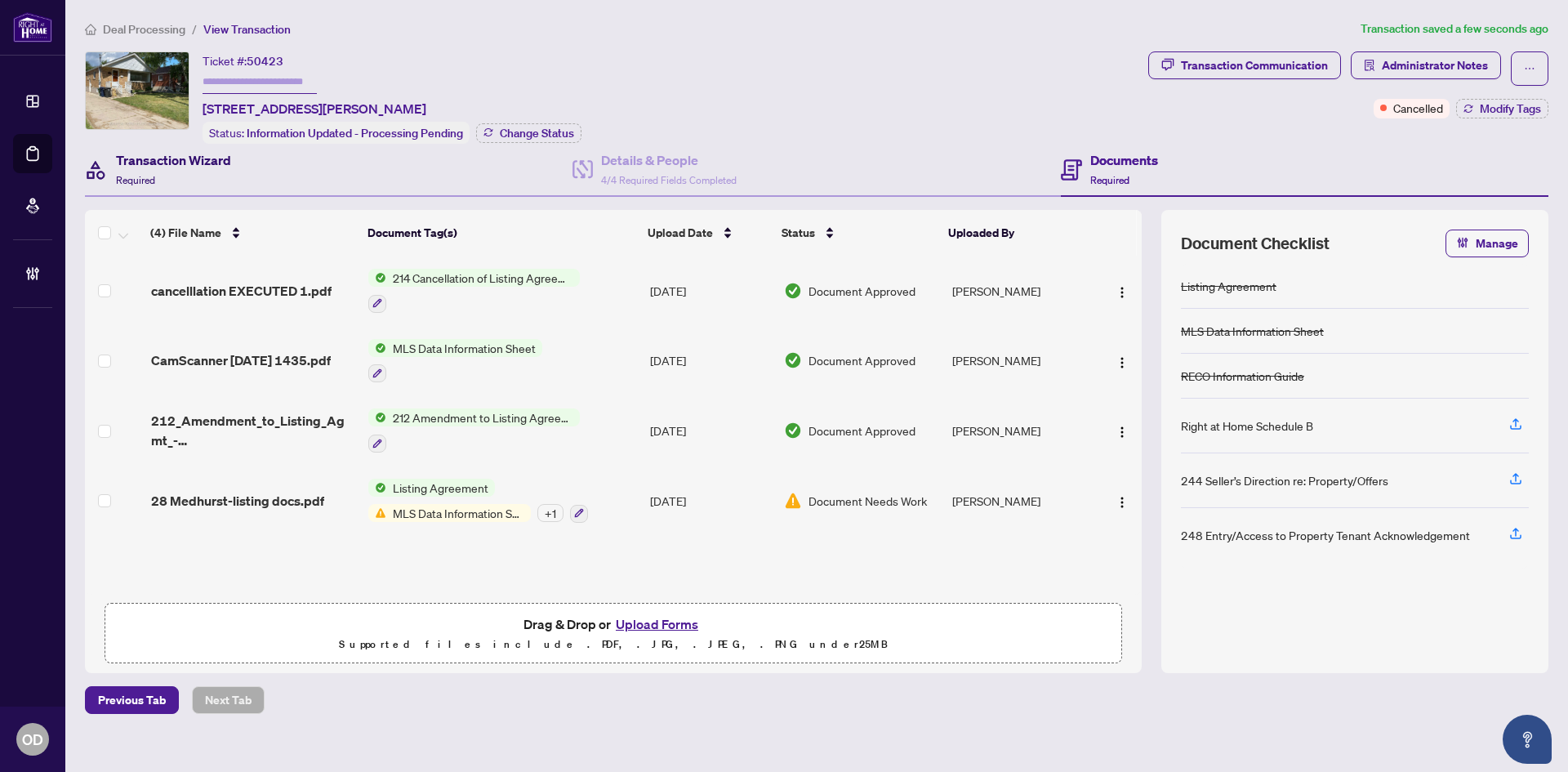
click at [221, 166] on h4 "Transaction Wizard" at bounding box center [174, 160] width 115 height 19
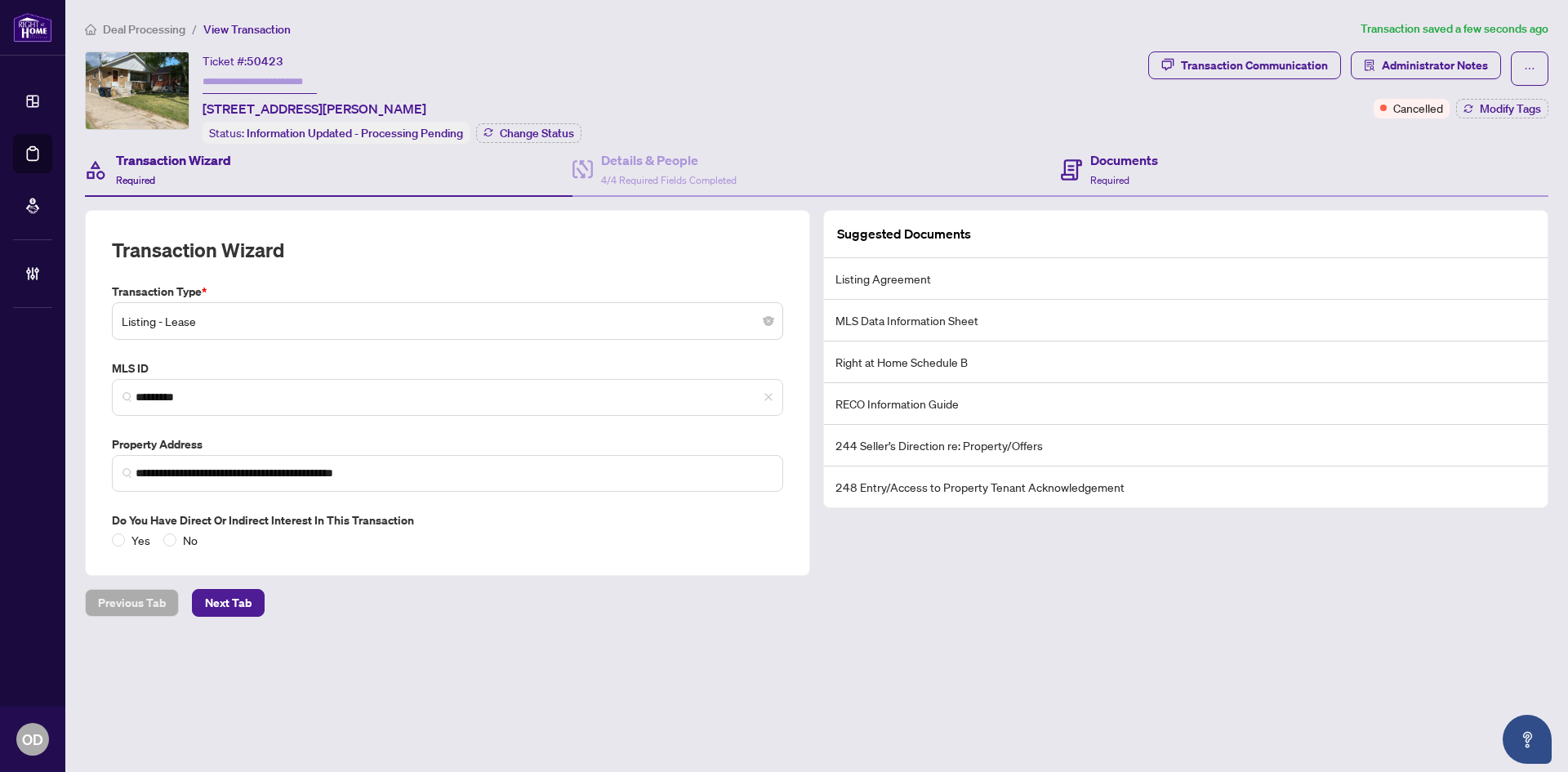
drag, startPoint x: 1140, startPoint y: 139, endPoint x: 1141, endPoint y: 151, distance: 12.0
click at [1140, 139] on div "Ticket #: 50423 [STREET_ADDRESS][PERSON_NAME] Status: Information Updated - Pro…" at bounding box center [614, 98] width 1057 height 92
click at [1135, 163] on h4 "Documents" at bounding box center [1124, 160] width 68 height 19
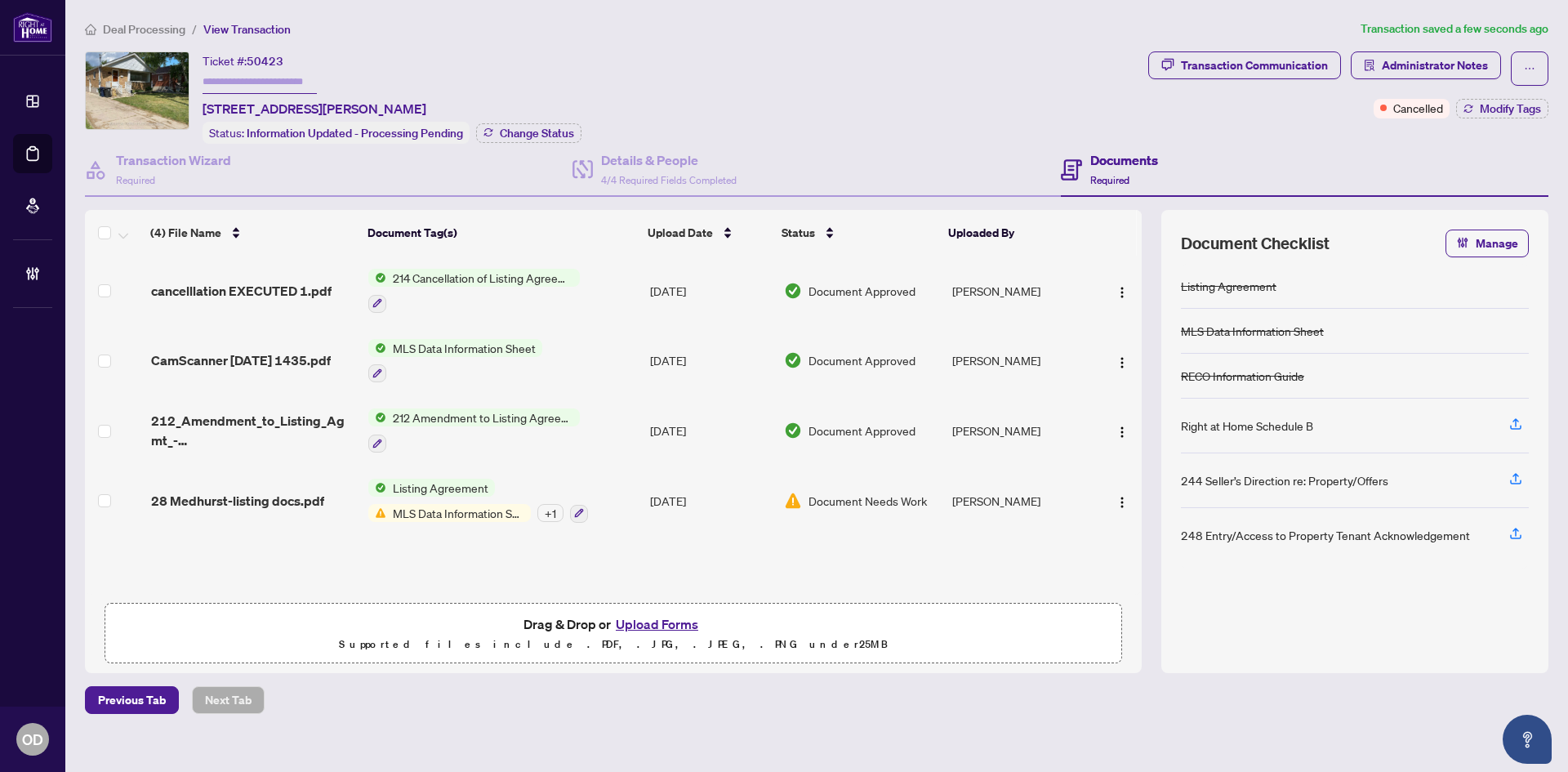
click at [550, 512] on div "+ 1" at bounding box center [550, 512] width 26 height 18
click at [1196, 174] on div "Documents Required" at bounding box center [1304, 170] width 488 height 53
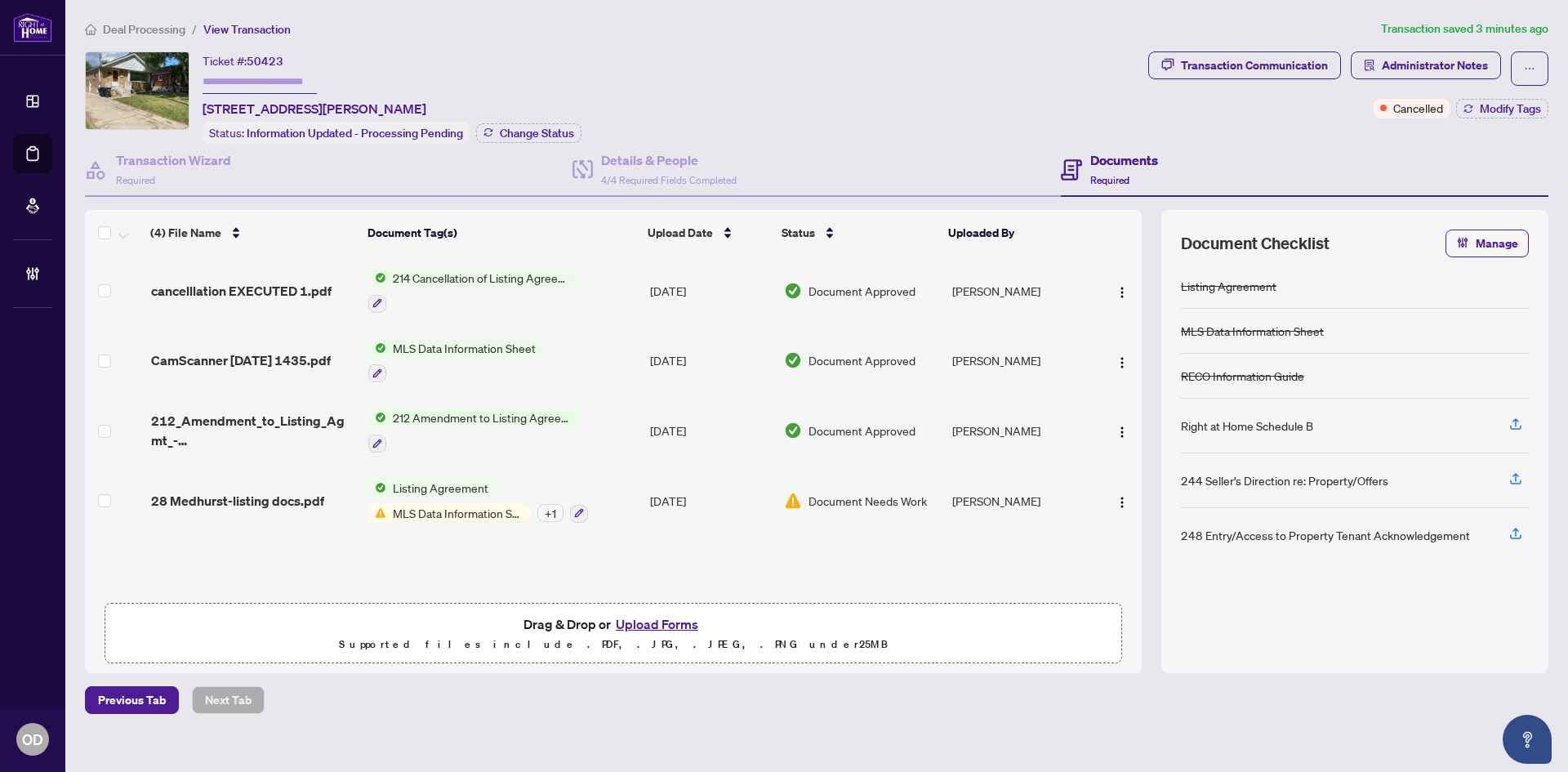
click at [1084, 188] on div "Documents Required" at bounding box center [1304, 170] width 488 height 53
drag, startPoint x: 1133, startPoint y: 187, endPoint x: 814, endPoint y: 153, distance: 320.8
click at [1133, 187] on div "Documents Required" at bounding box center [1304, 170] width 488 height 53
click at [1323, 58] on div "Transaction Communication" at bounding box center [1254, 64] width 147 height 26
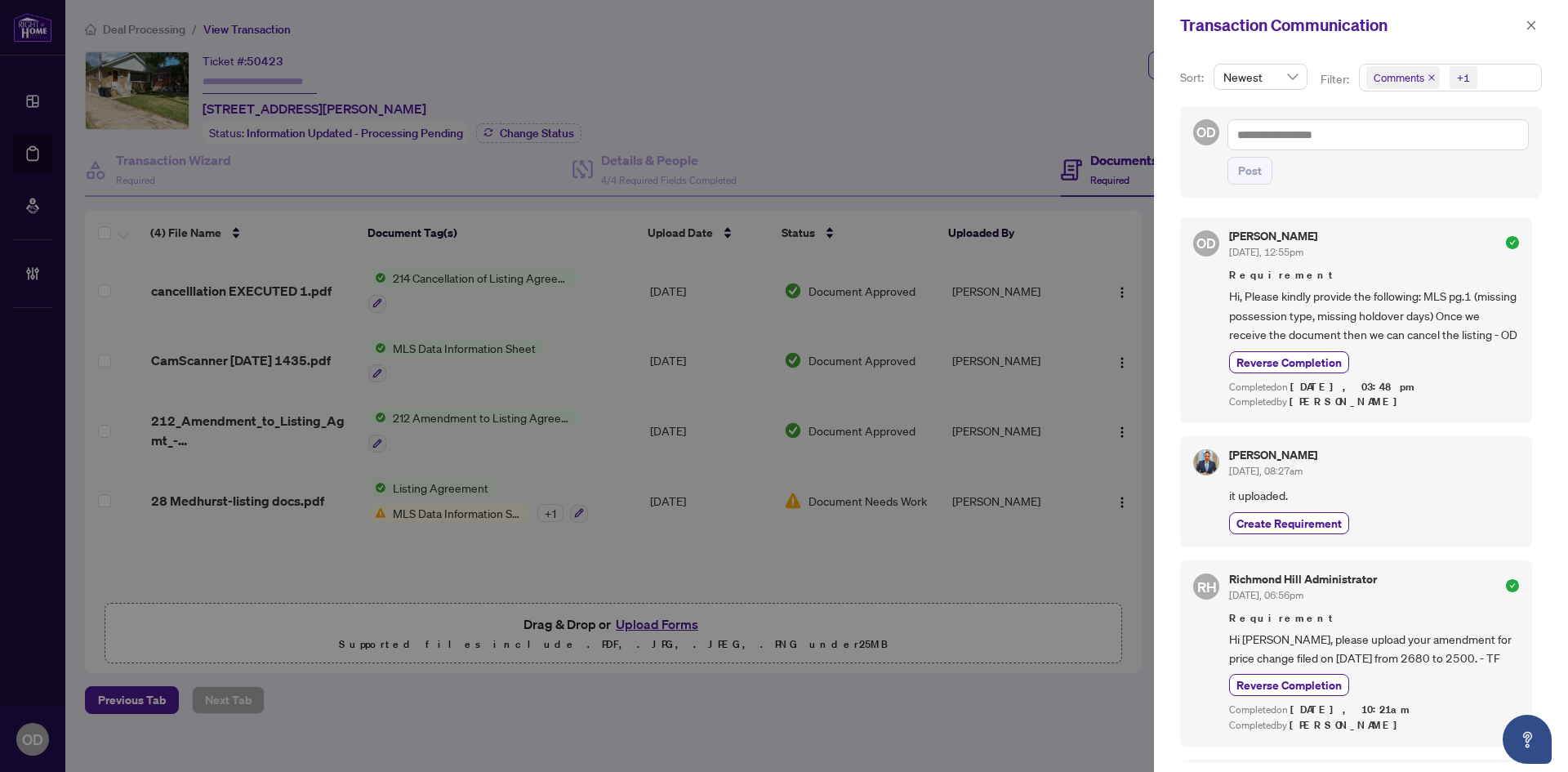
click at [1543, 28] on div "Transaction Communication" at bounding box center [1361, 25] width 414 height 51
drag, startPoint x: 1534, startPoint y: 26, endPoint x: 1521, endPoint y: 27, distance: 13.0
click at [1532, 25] on icon "close" at bounding box center [1531, 25] width 12 height 12
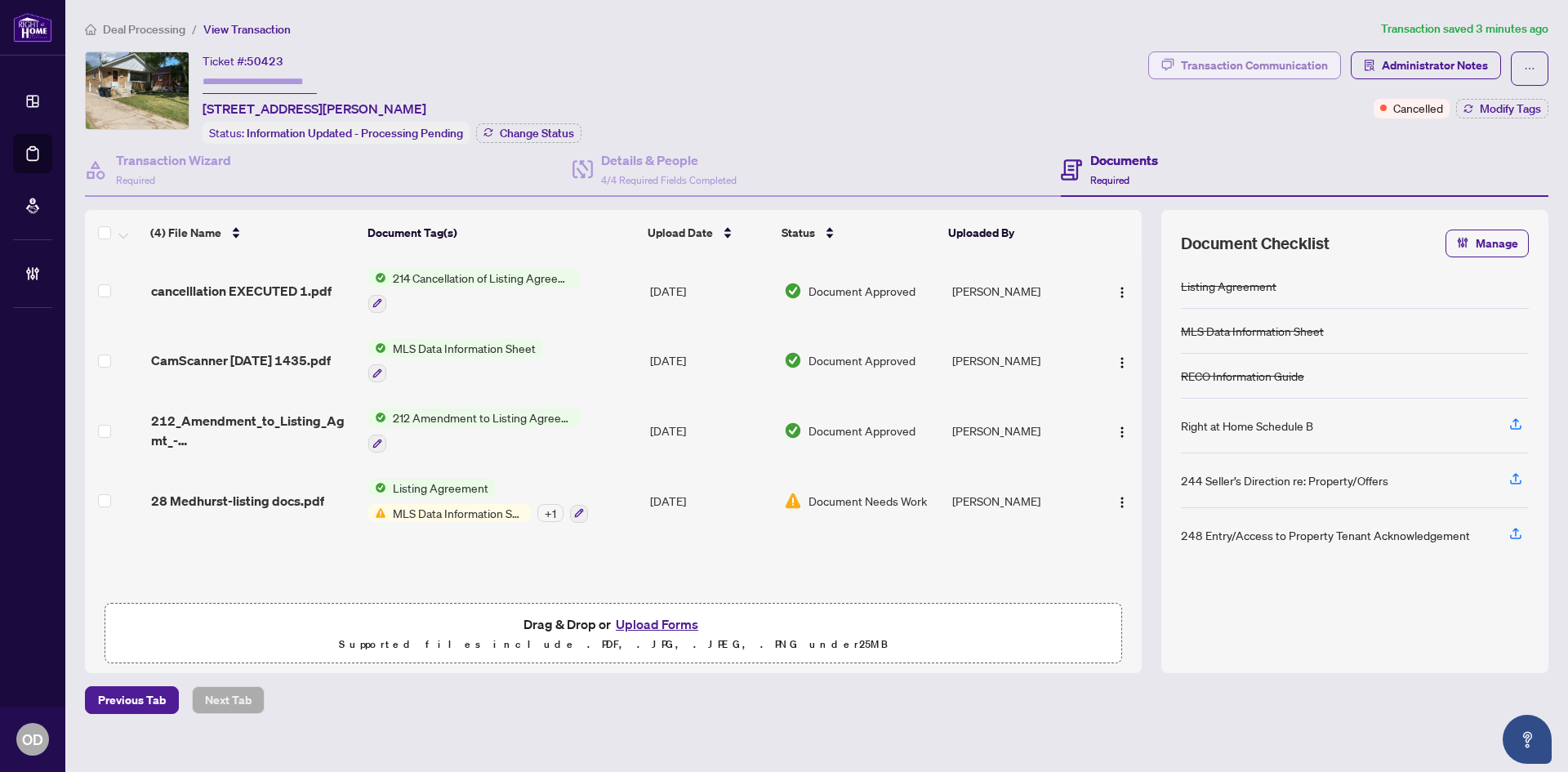
click at [1305, 62] on div "Transaction Communication" at bounding box center [1254, 64] width 147 height 26
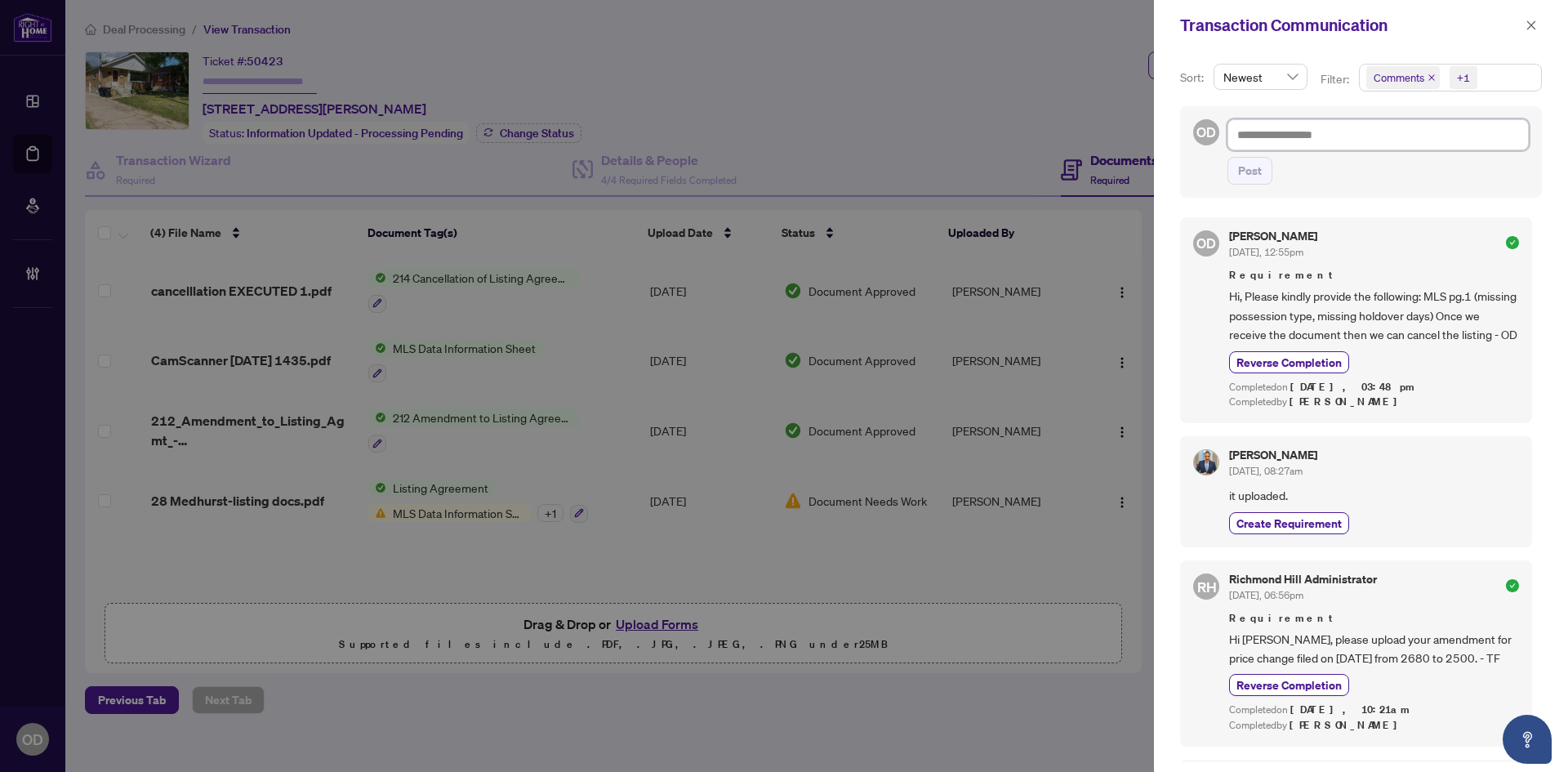
drag, startPoint x: 1310, startPoint y: 133, endPoint x: 1307, endPoint y: 148, distance: 15.3
click at [1310, 133] on textarea at bounding box center [1378, 135] width 301 height 31
paste textarea "**********"
type textarea "**********"
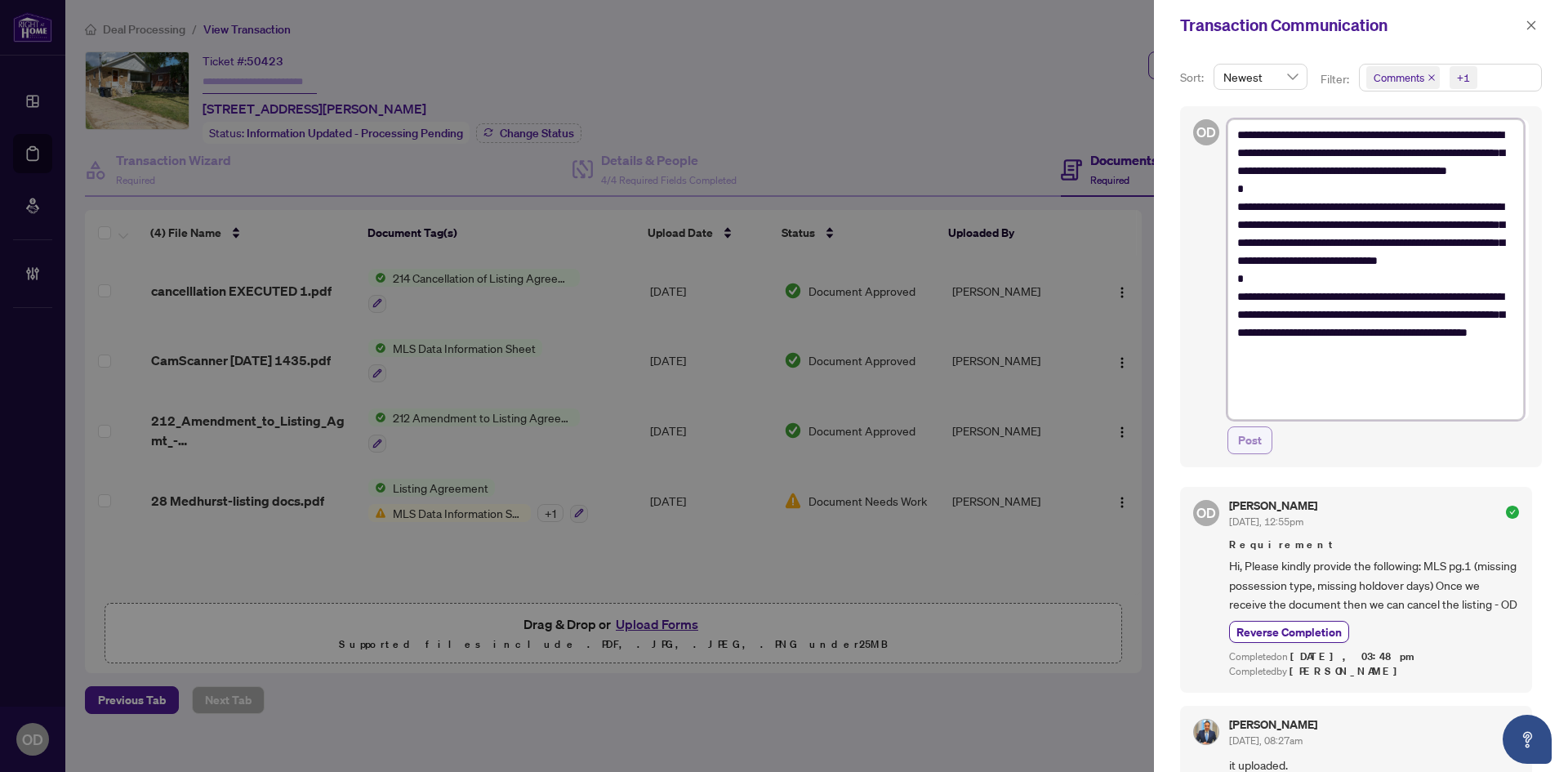
type textarea "**********"
click at [1254, 439] on span "Post" at bounding box center [1249, 440] width 23 height 26
type textarea "**********"
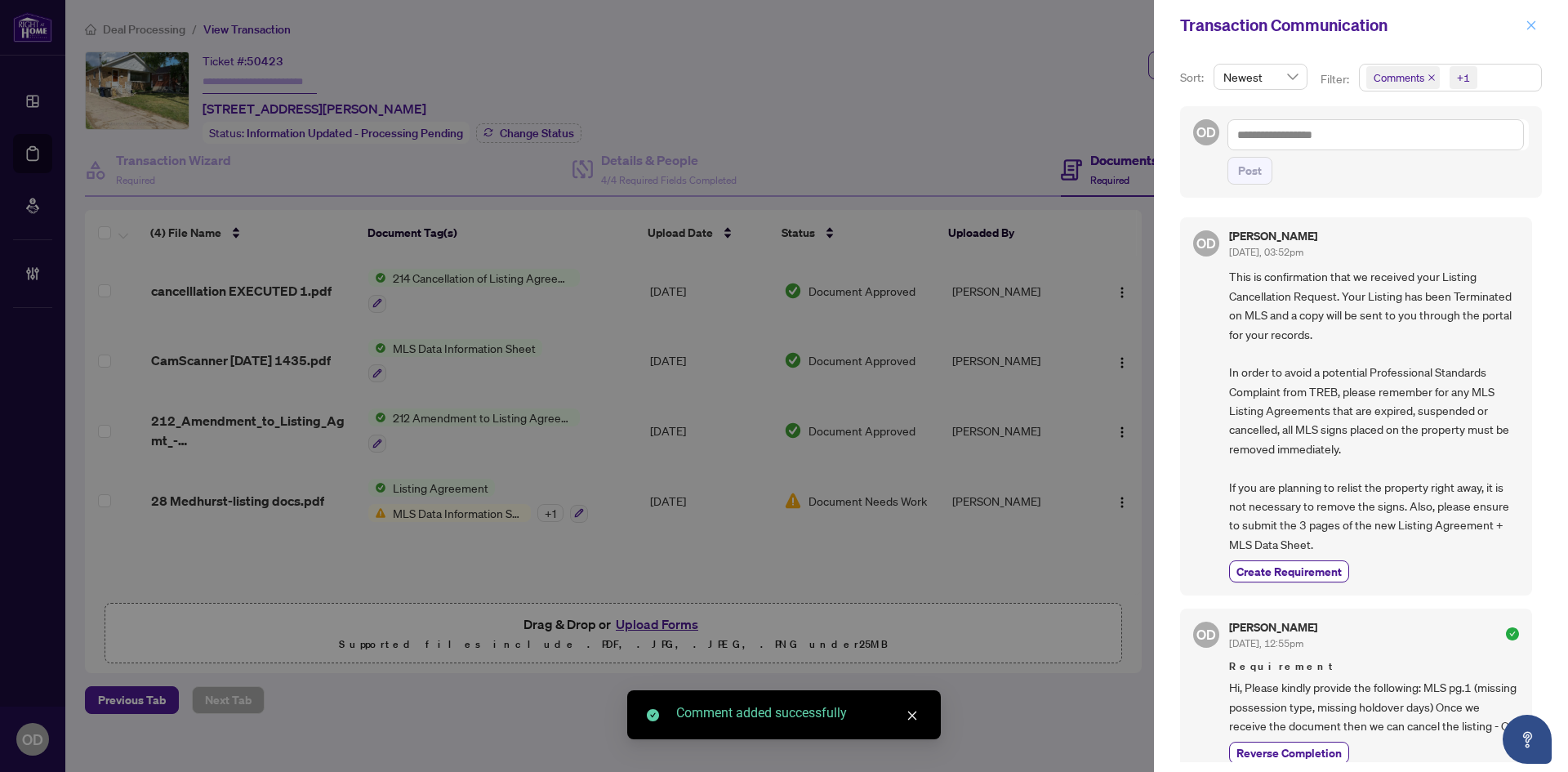
click at [1535, 20] on icon "close" at bounding box center [1531, 25] width 12 height 12
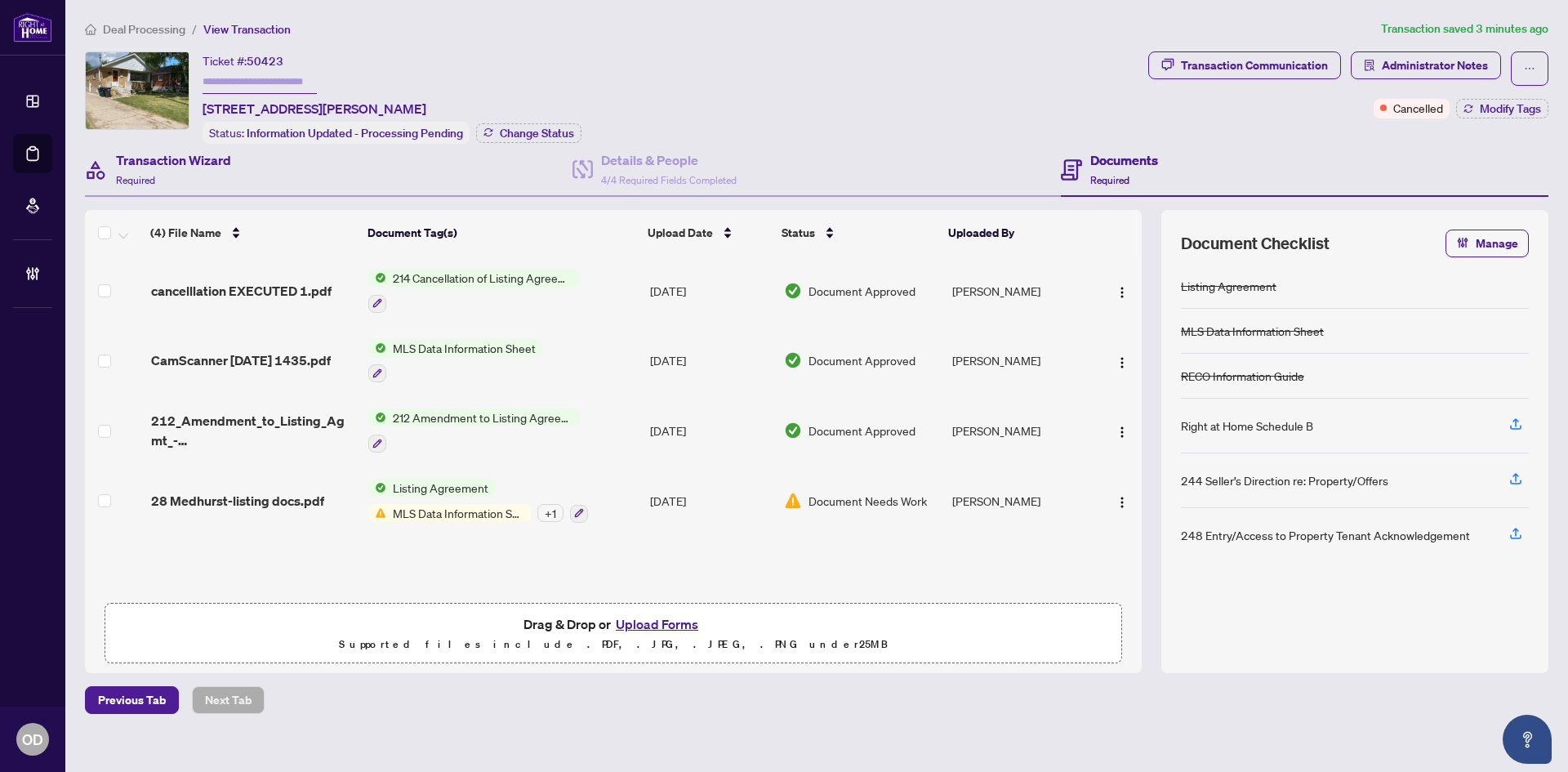
click at [278, 156] on div "Transaction Wizard Required" at bounding box center [329, 170] width 488 height 53
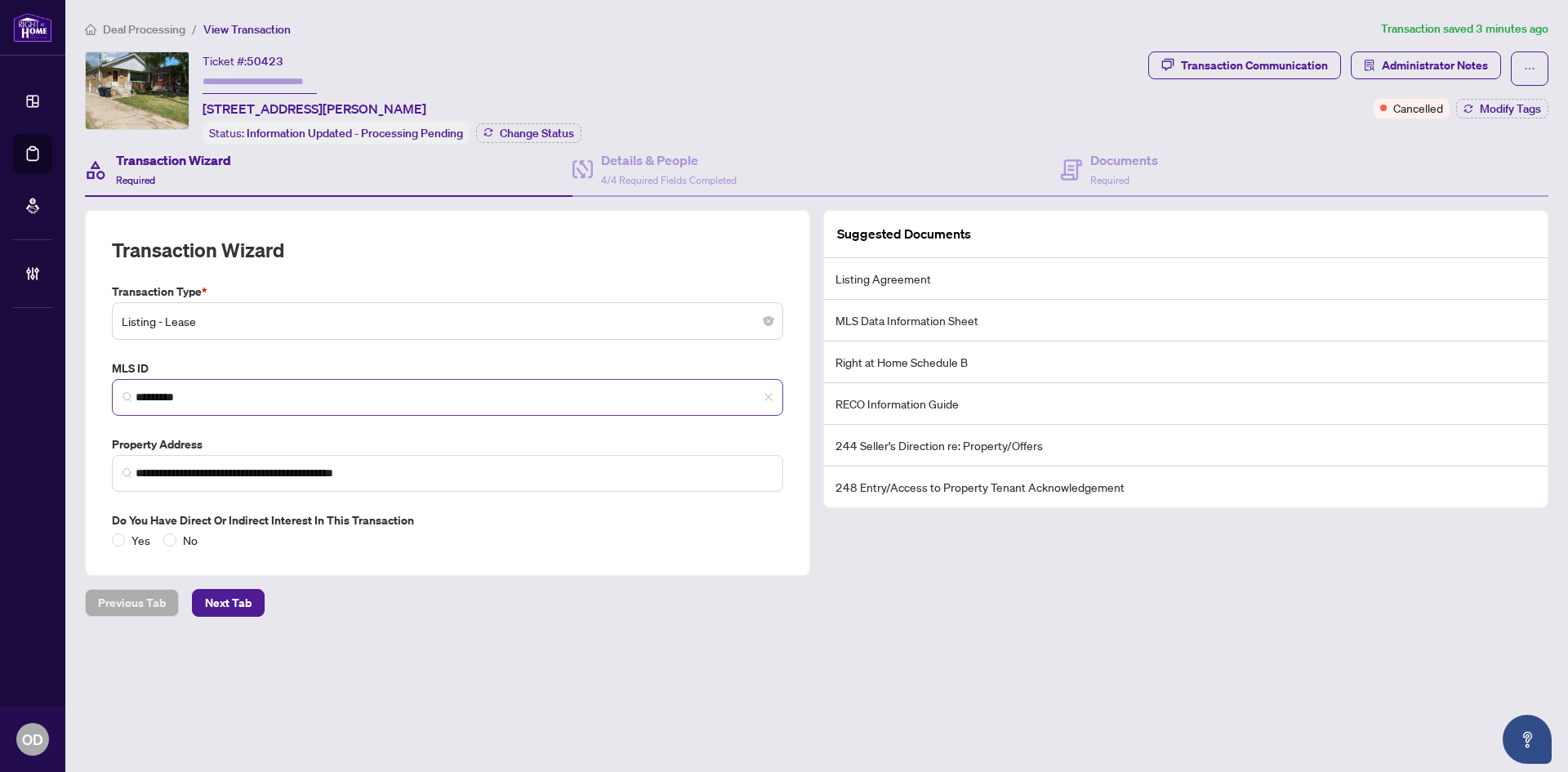
click at [178, 385] on span "*********" at bounding box center [447, 397] width 672 height 37
click at [175, 395] on input "*********" at bounding box center [454, 397] width 637 height 18
click at [174, 394] on input "*********" at bounding box center [454, 397] width 637 height 18
drag, startPoint x: 1200, startPoint y: 144, endPoint x: 1076, endPoint y: 146, distance: 124.0
click at [1200, 144] on div "Documents Required" at bounding box center [1304, 170] width 488 height 53
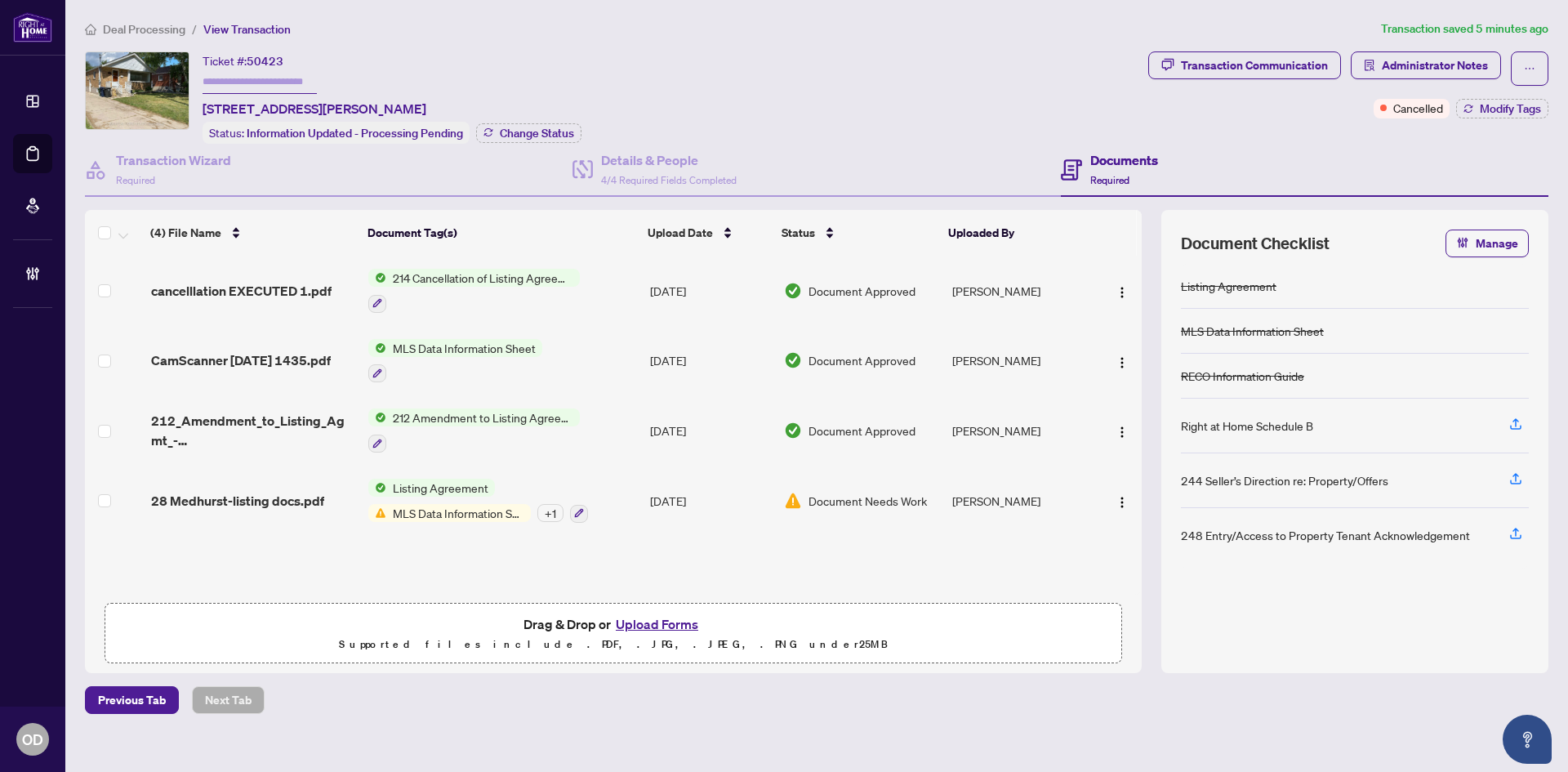
click at [1159, 157] on div "Documents Required" at bounding box center [1304, 170] width 488 height 53
drag, startPoint x: 559, startPoint y: 196, endPoint x: 710, endPoint y: 186, distance: 151.3
click at [564, 197] on div "Transaction Wizard Required Details & People 4/4 Required Fields Completed Docu…" at bounding box center [817, 408] width 1463 height 529
click at [710, 186] on div "Details & People 4/4 Required Fields Completed" at bounding box center [669, 170] width 135 height 38
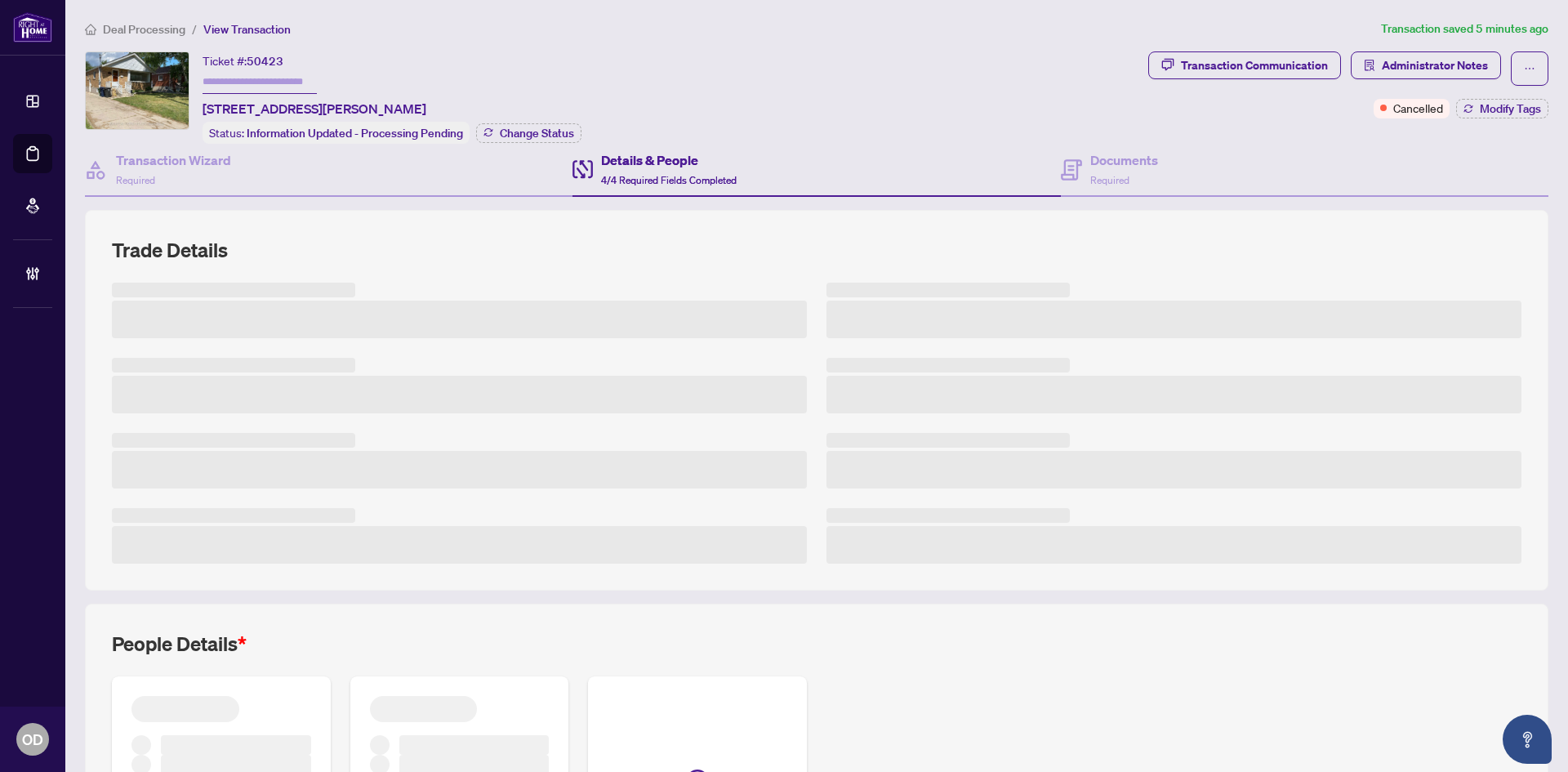
click at [1019, 191] on div "Details & People 4/4 Required Fields Completed" at bounding box center [815, 170] width 488 height 53
click at [1090, 174] on span "Required" at bounding box center [1110, 180] width 39 height 13
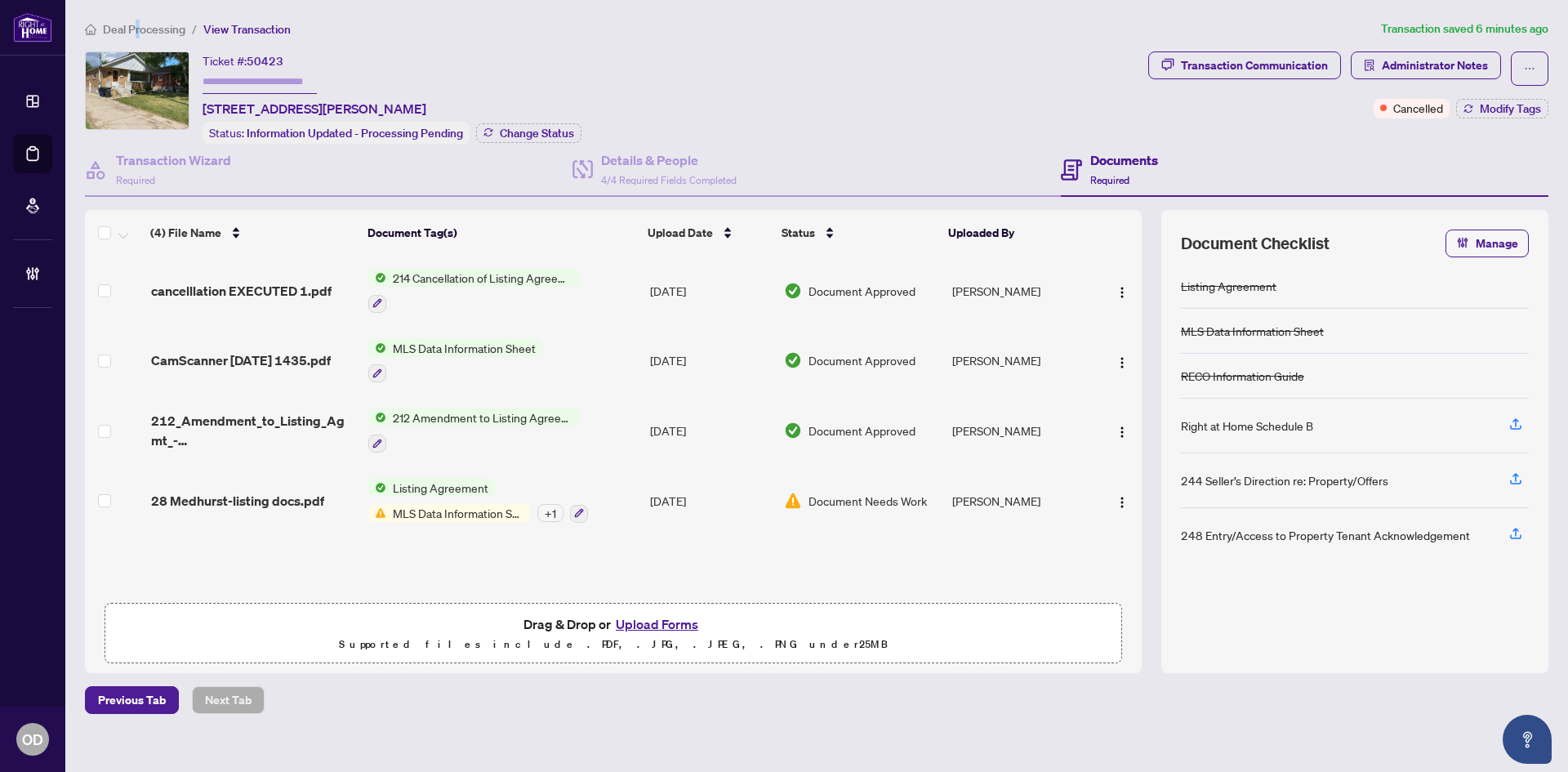
drag, startPoint x: 138, startPoint y: 16, endPoint x: 139, endPoint y: 55, distance: 39.0
click at [137, 19] on main "Deal Processing / View Transaction Transaction saved 6 minutes ago Ticket #: 50…" at bounding box center [816, 386] width 1503 height 772
click at [139, 55] on img at bounding box center [137, 90] width 103 height 77
click at [151, 23] on span "Deal Processing" at bounding box center [144, 29] width 83 height 15
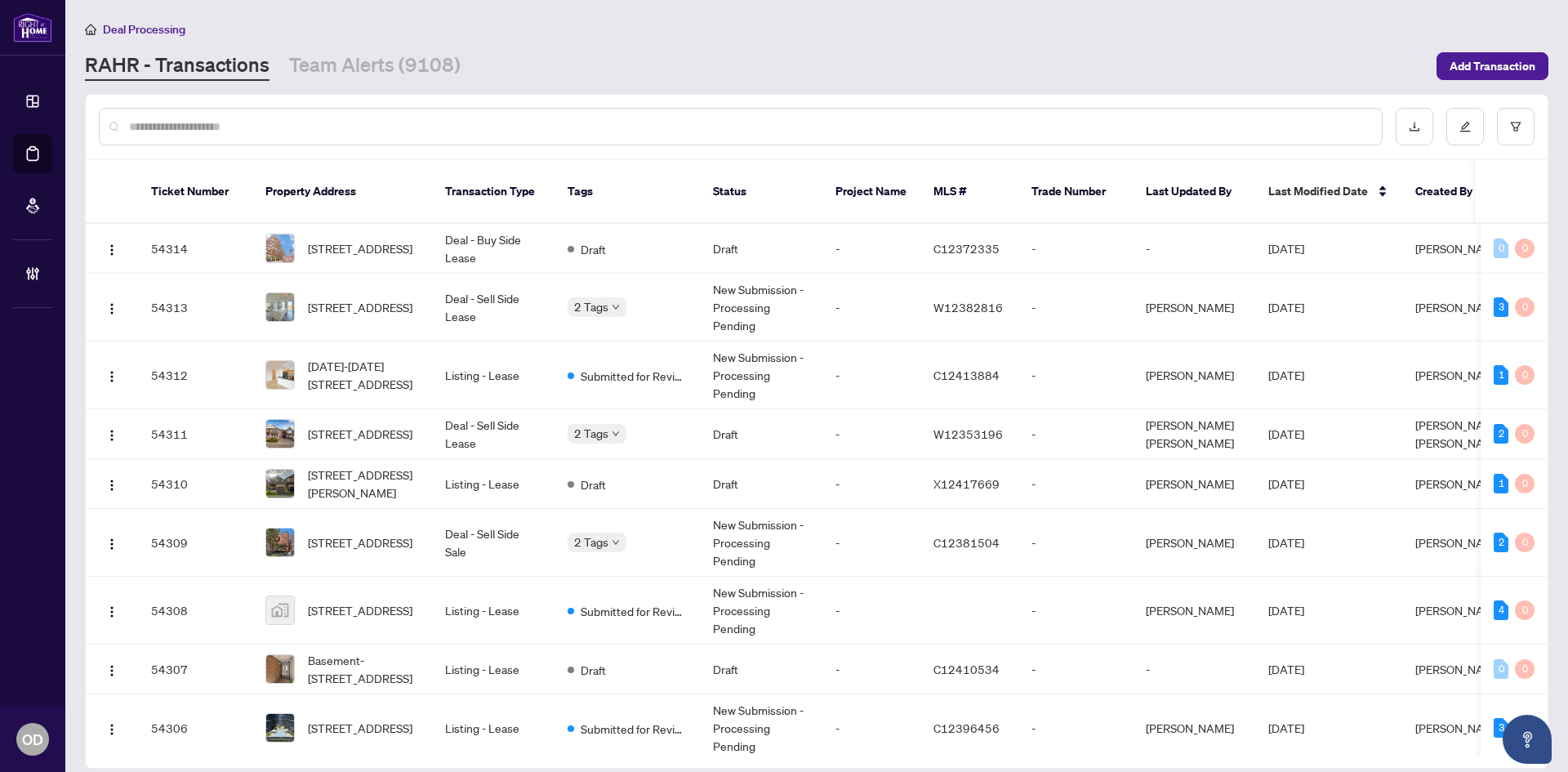
click at [373, 33] on div "Deal Processing" at bounding box center [817, 28] width 1463 height 18
click at [376, 58] on link "Team Alerts (9108)" at bounding box center [375, 66] width 171 height 29
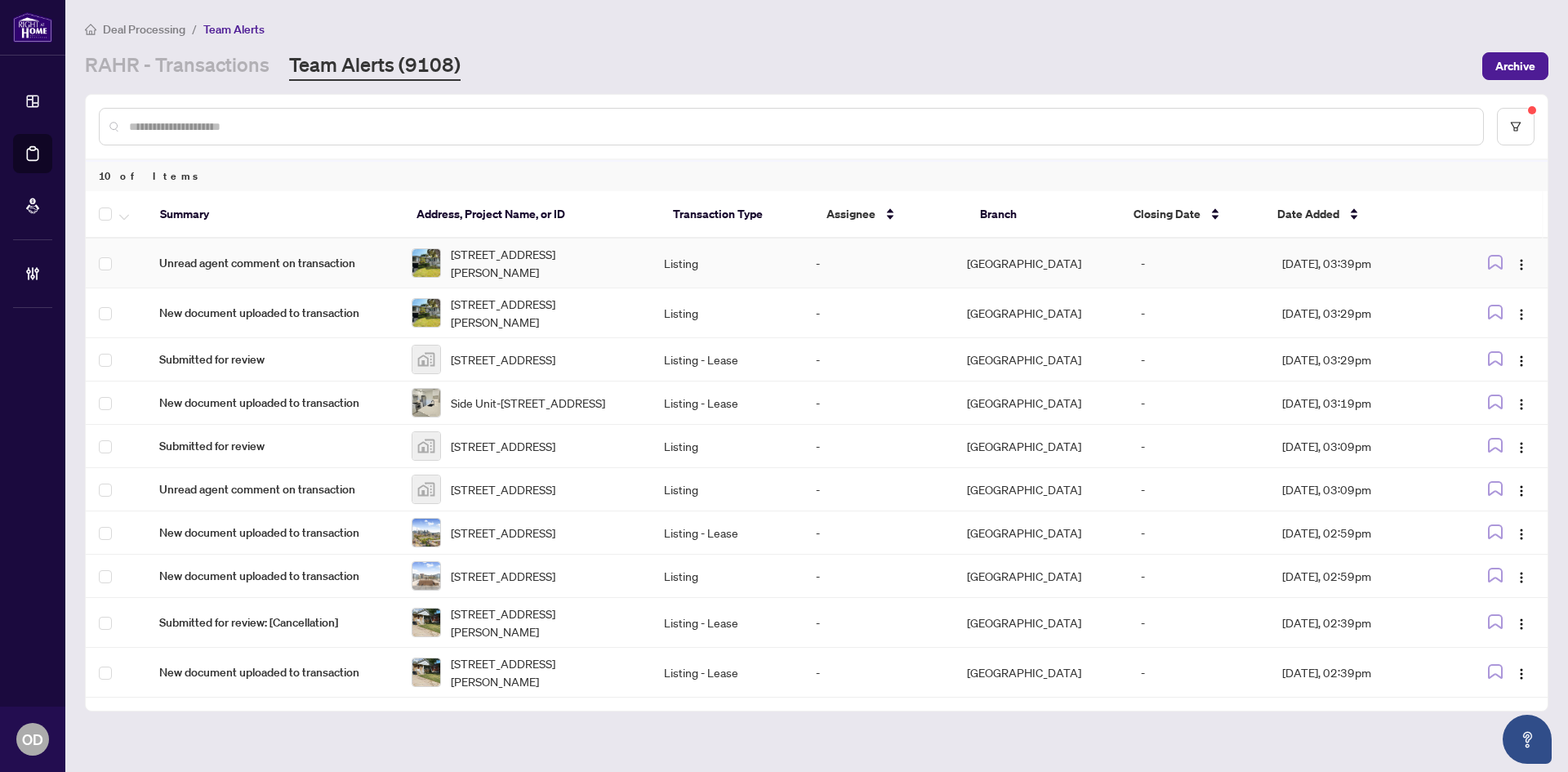
click at [332, 259] on span "Unread agent comment on transaction" at bounding box center [272, 263] width 226 height 18
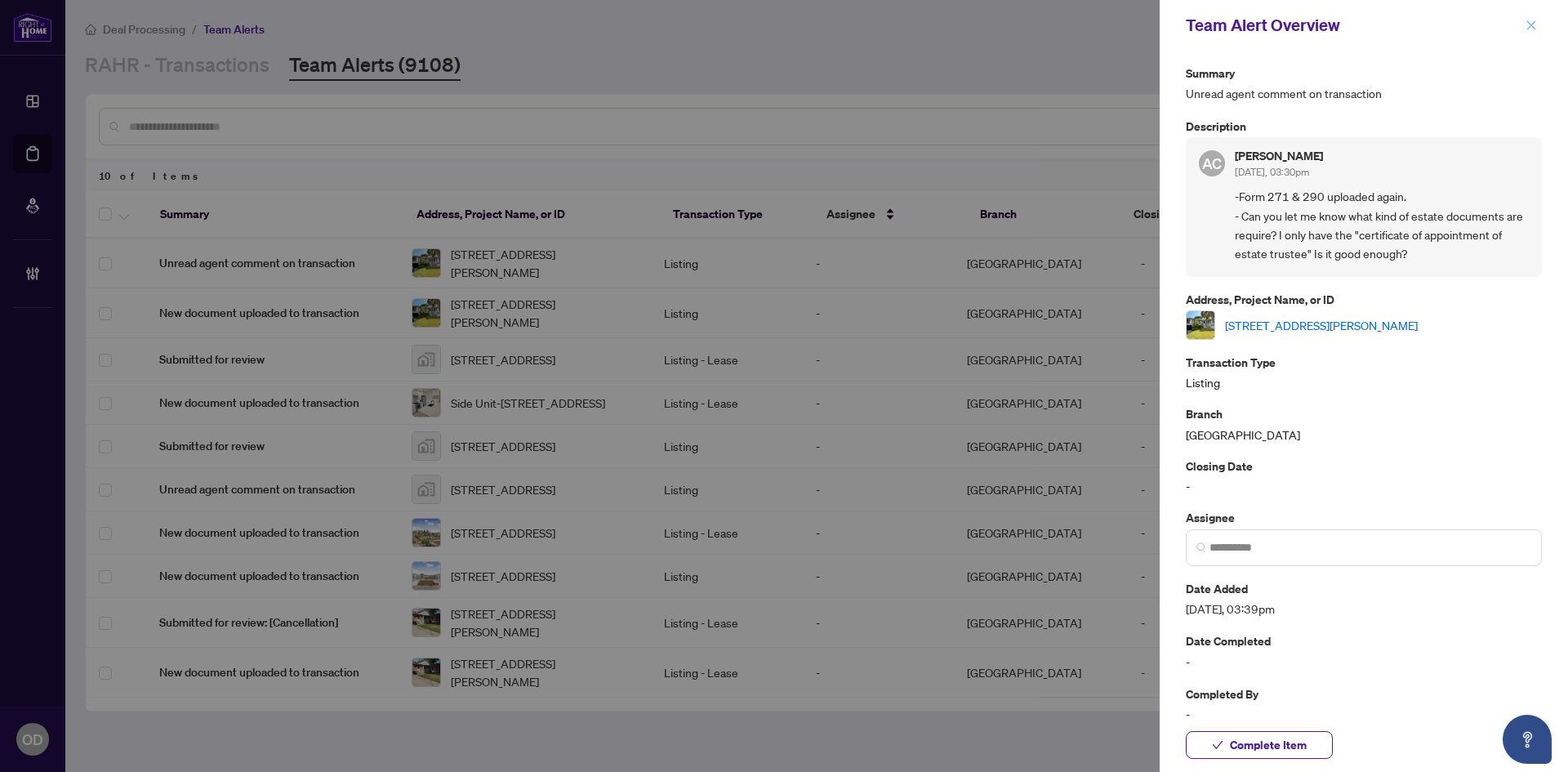
click at [1538, 28] on button "button" at bounding box center [1530, 25] width 21 height 19
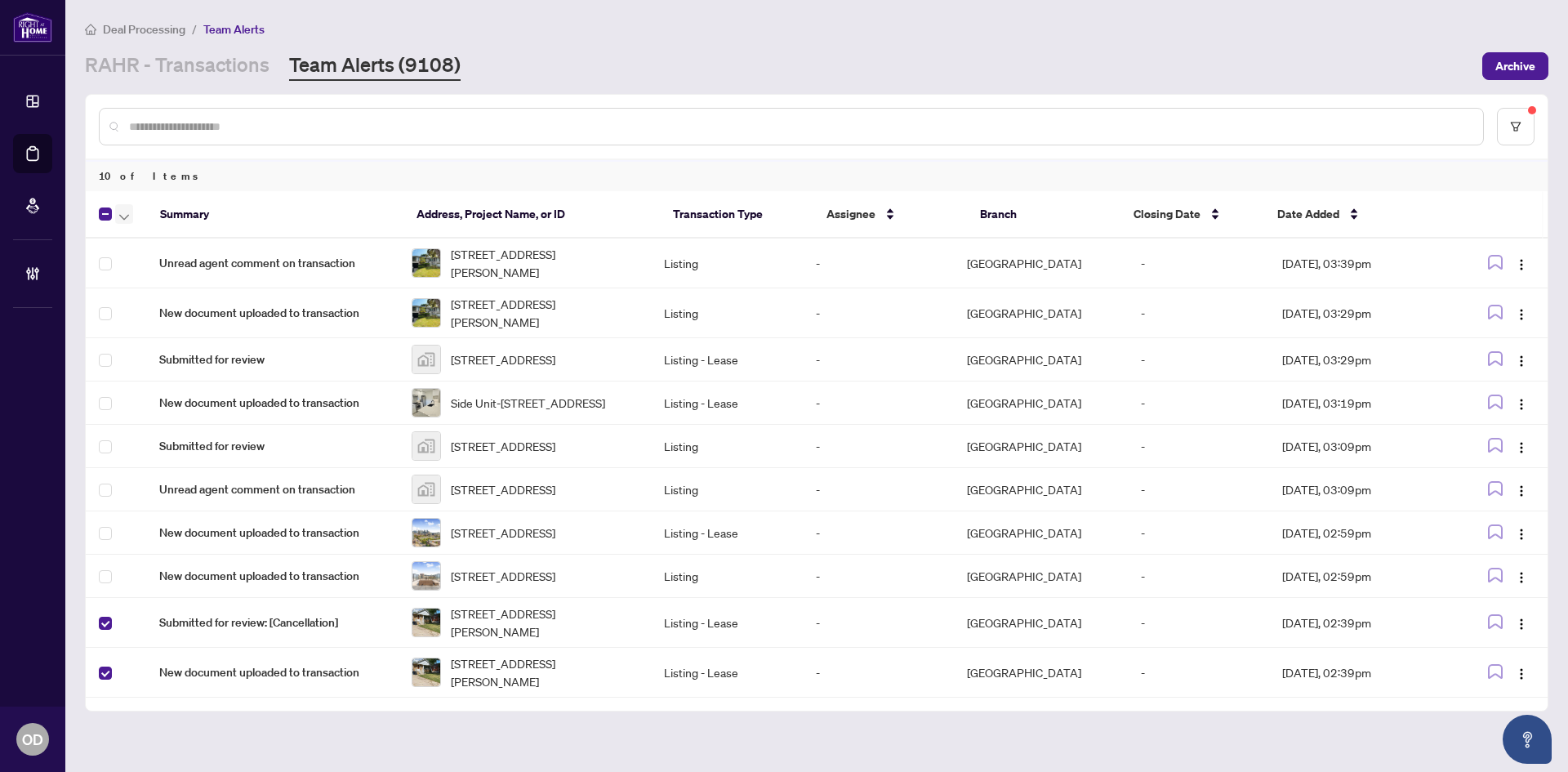
click at [121, 219] on icon "button" at bounding box center [125, 217] width 10 height 7
click at [172, 347] on span "Complete Item" at bounding box center [179, 346] width 102 height 18
